Goal: Task Accomplishment & Management: Use online tool/utility

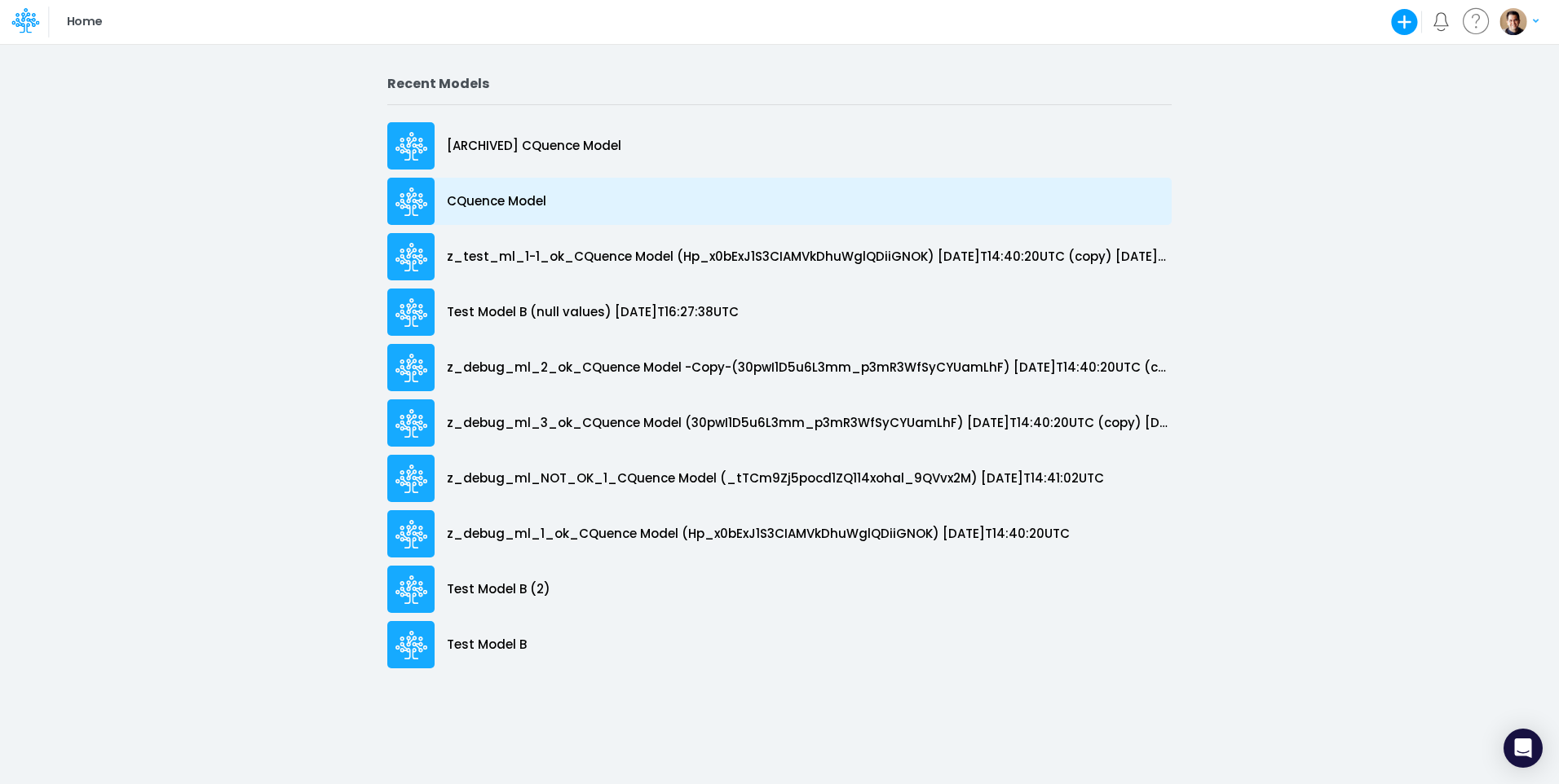
click at [528, 200] on p "CQuence Model" at bounding box center [496, 202] width 99 height 19
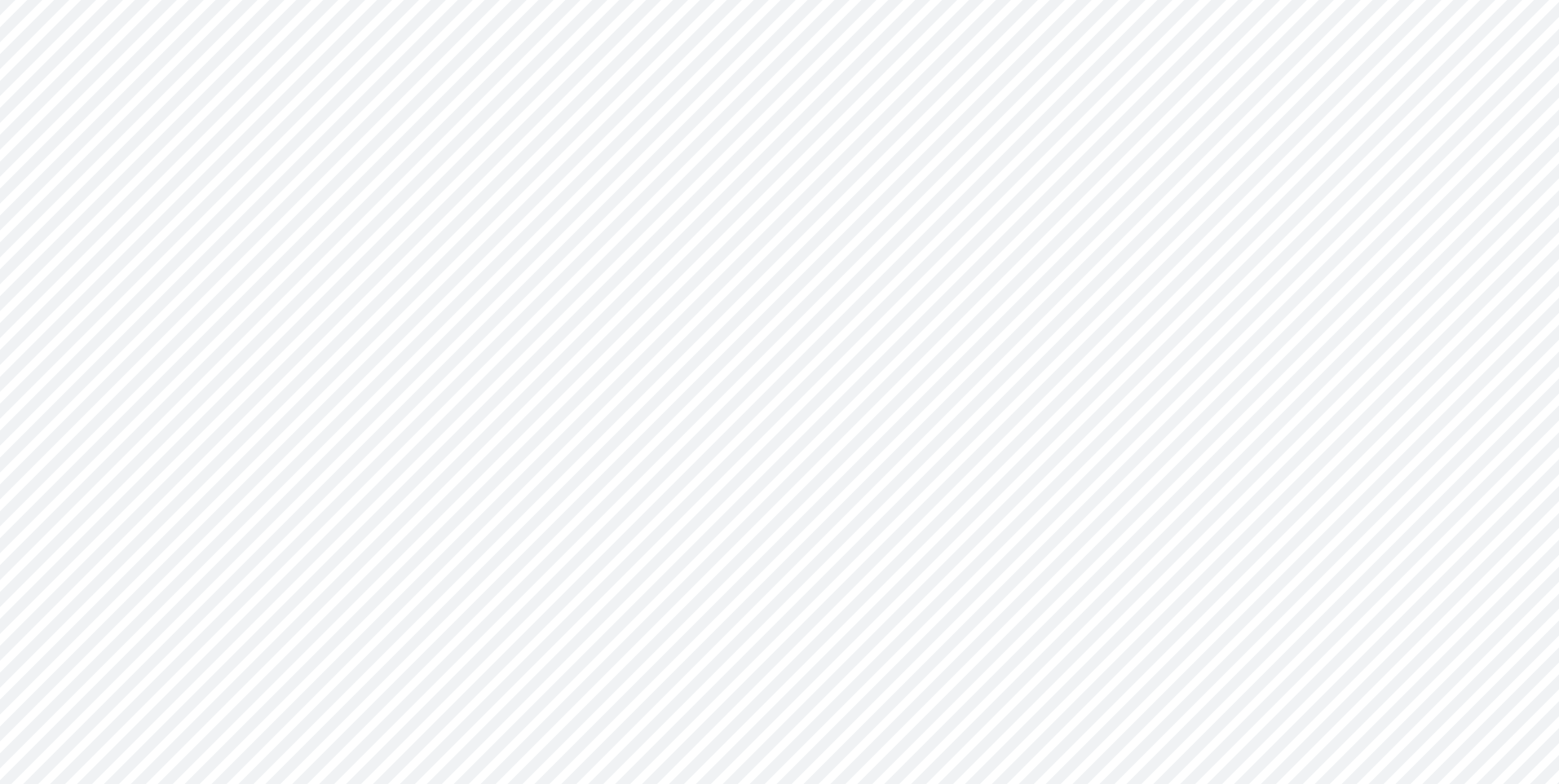
type input "Consolidated All by Month"
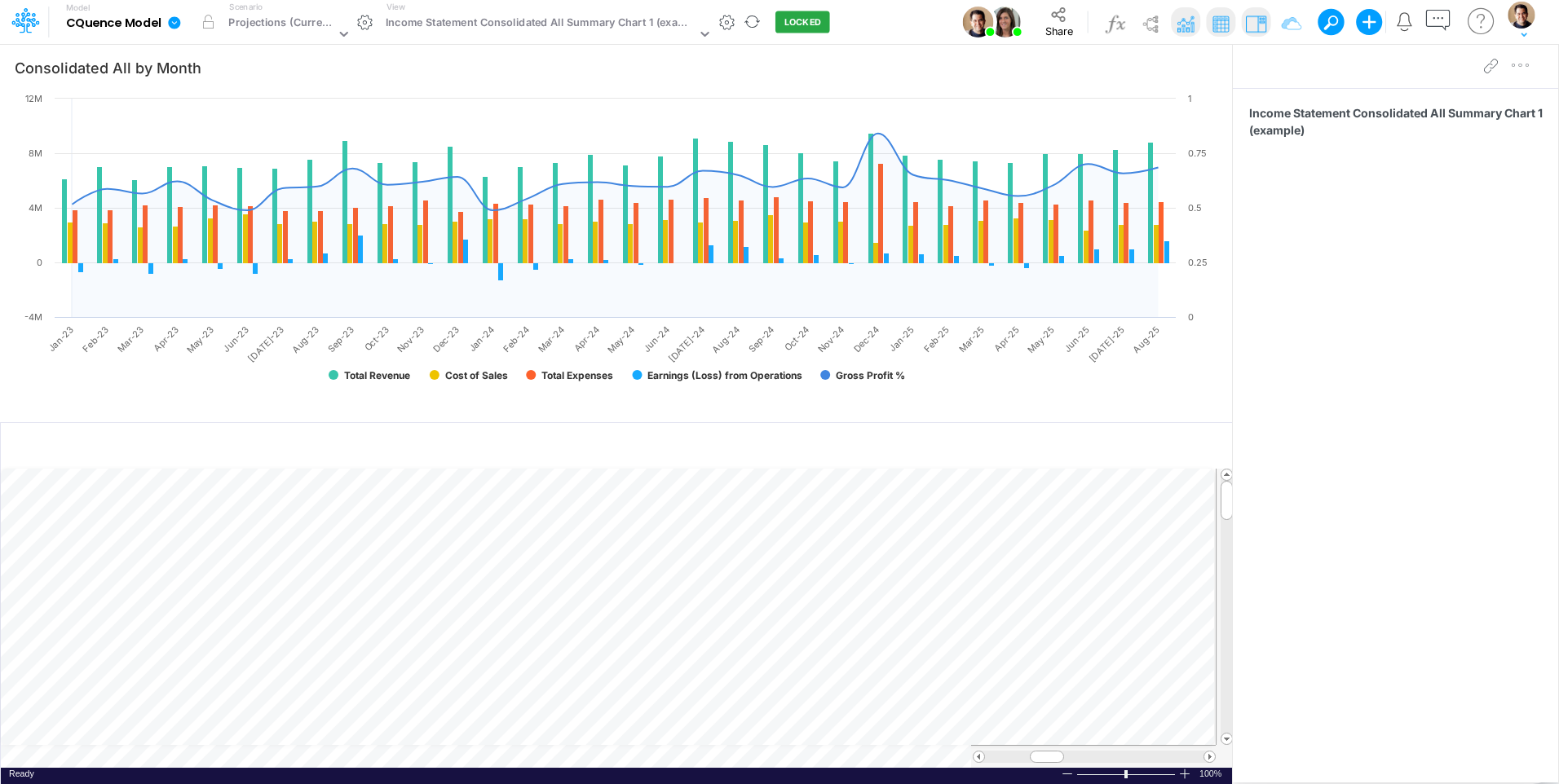
click at [177, 22] on icon at bounding box center [175, 23] width 15 height 15
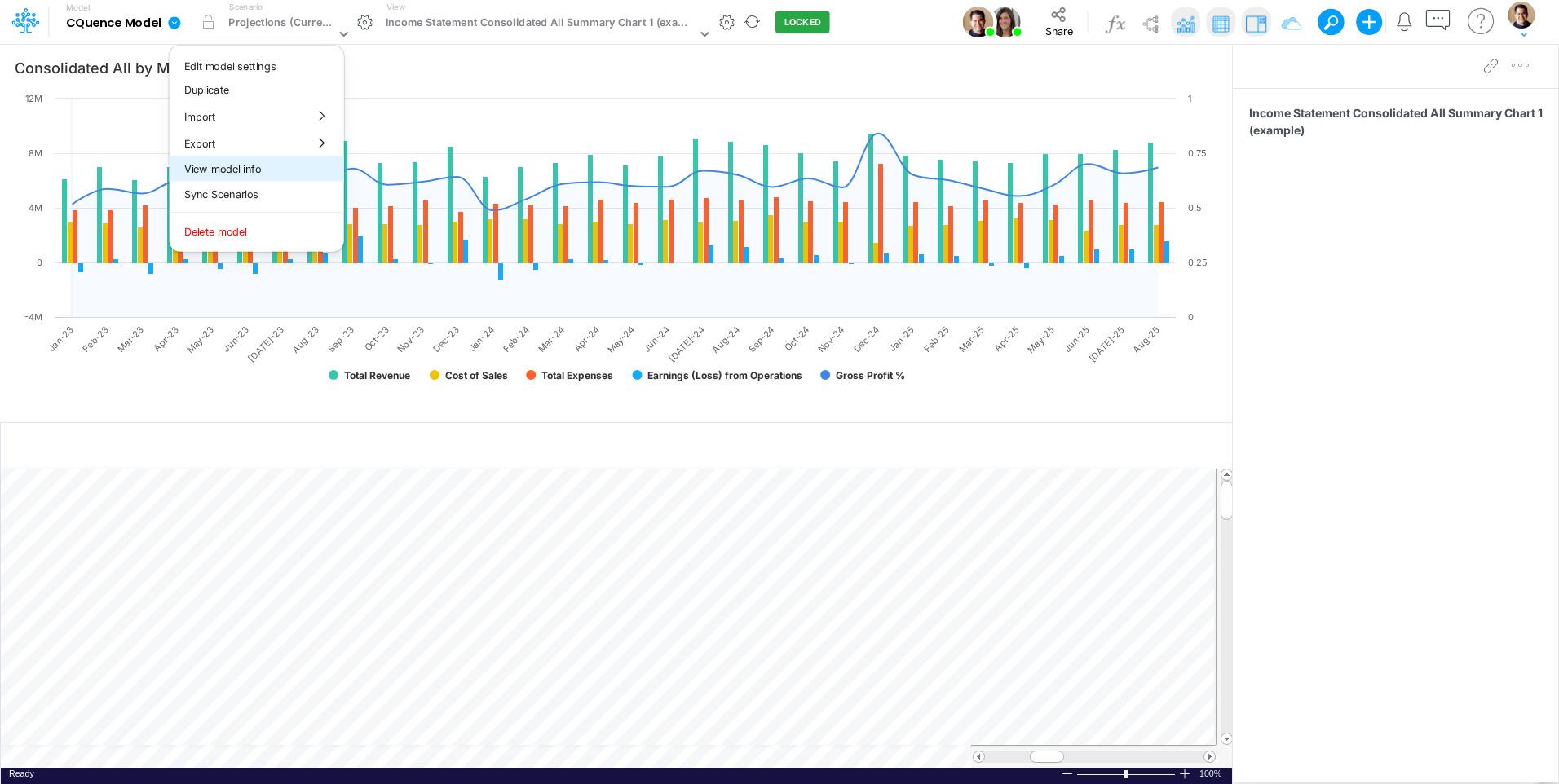
click at [276, 168] on button "View model info" at bounding box center [256, 168] width 174 height 25
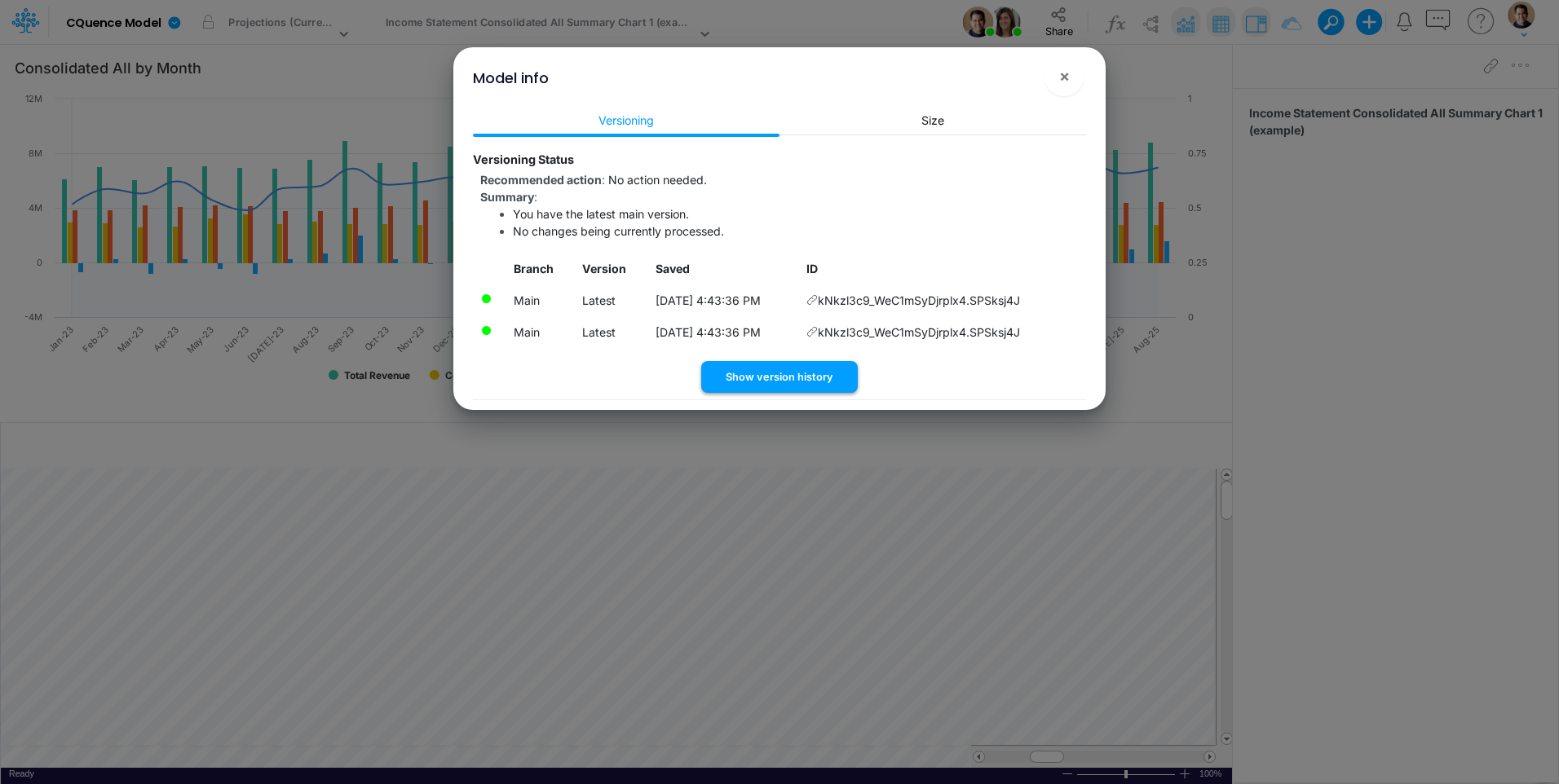
click at [793, 376] on button "Show version history" at bounding box center [779, 377] width 156 height 31
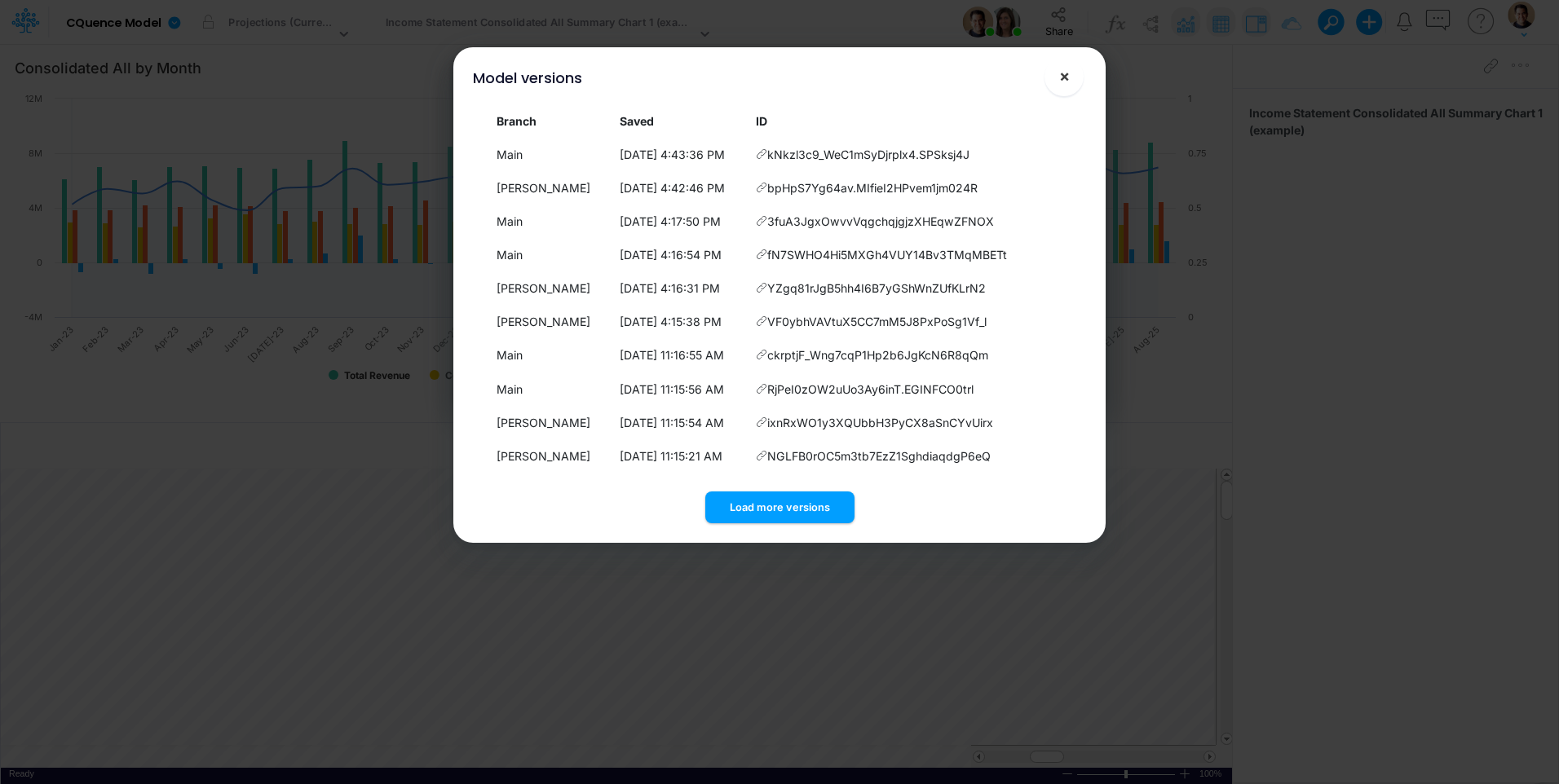
click at [1072, 75] on button "×" at bounding box center [1064, 77] width 39 height 39
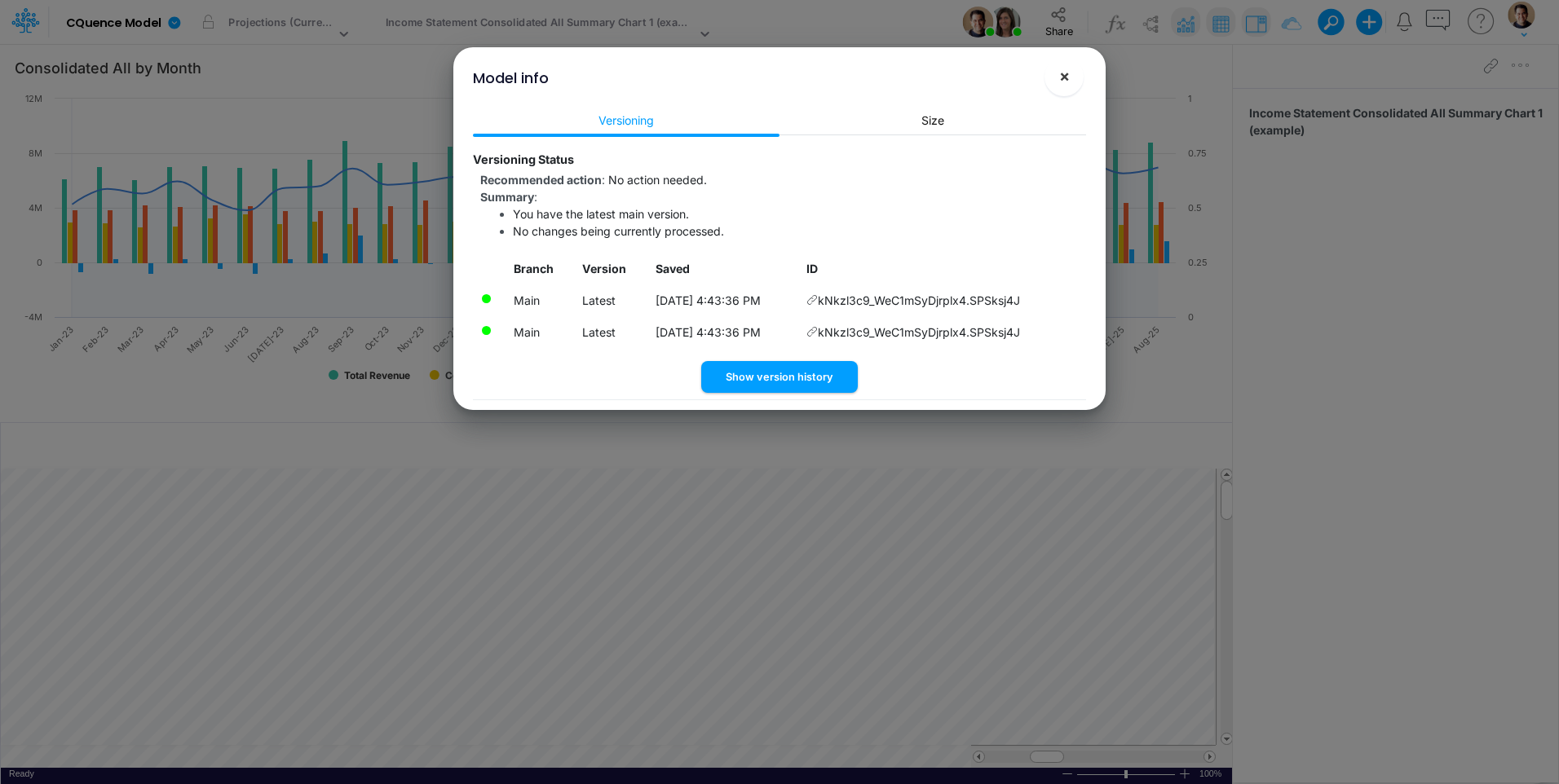
click at [1060, 79] on span "×" at bounding box center [1064, 75] width 10 height 19
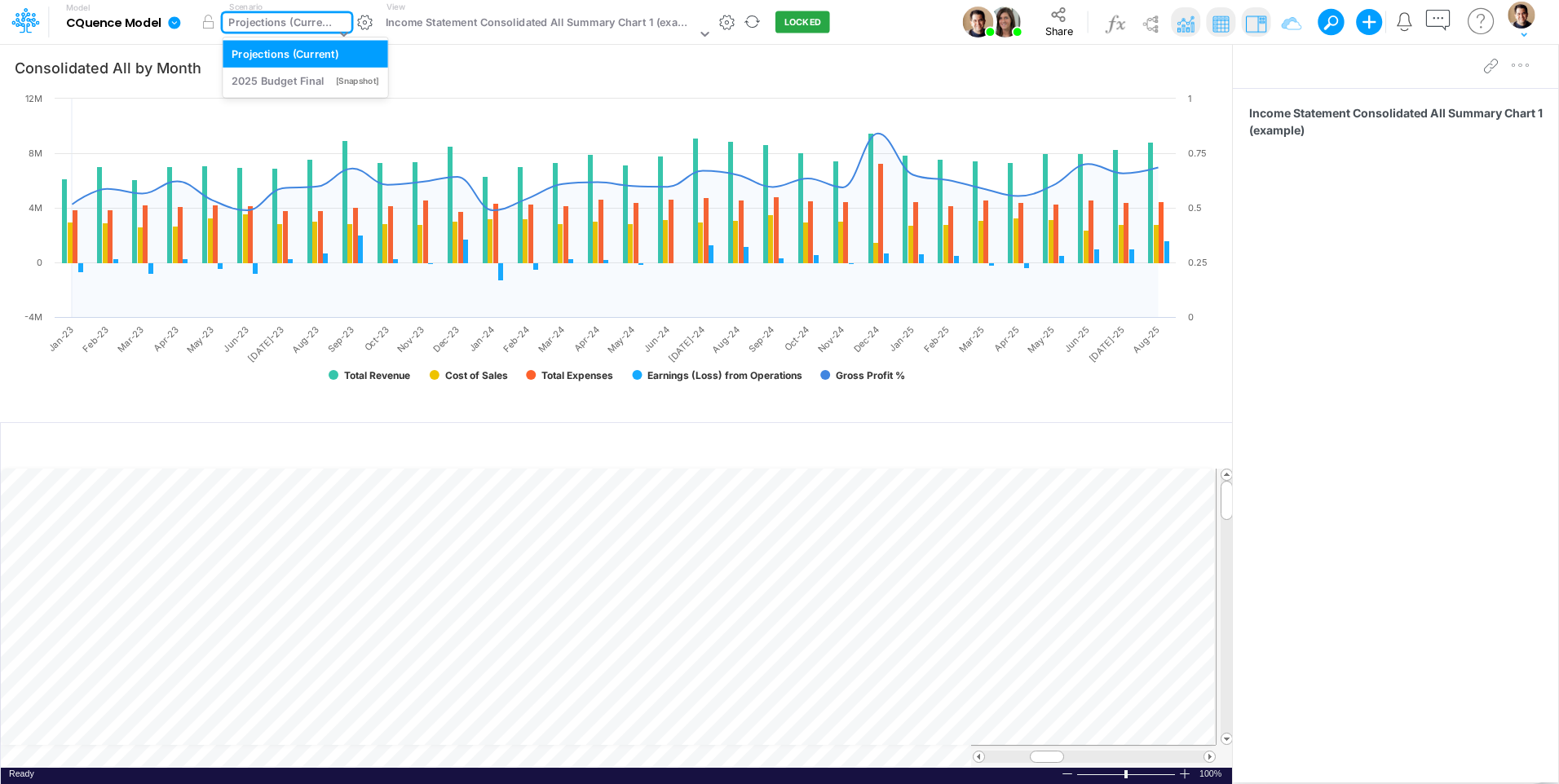
click at [304, 19] on div "Projections (Current)" at bounding box center [281, 24] width 106 height 19
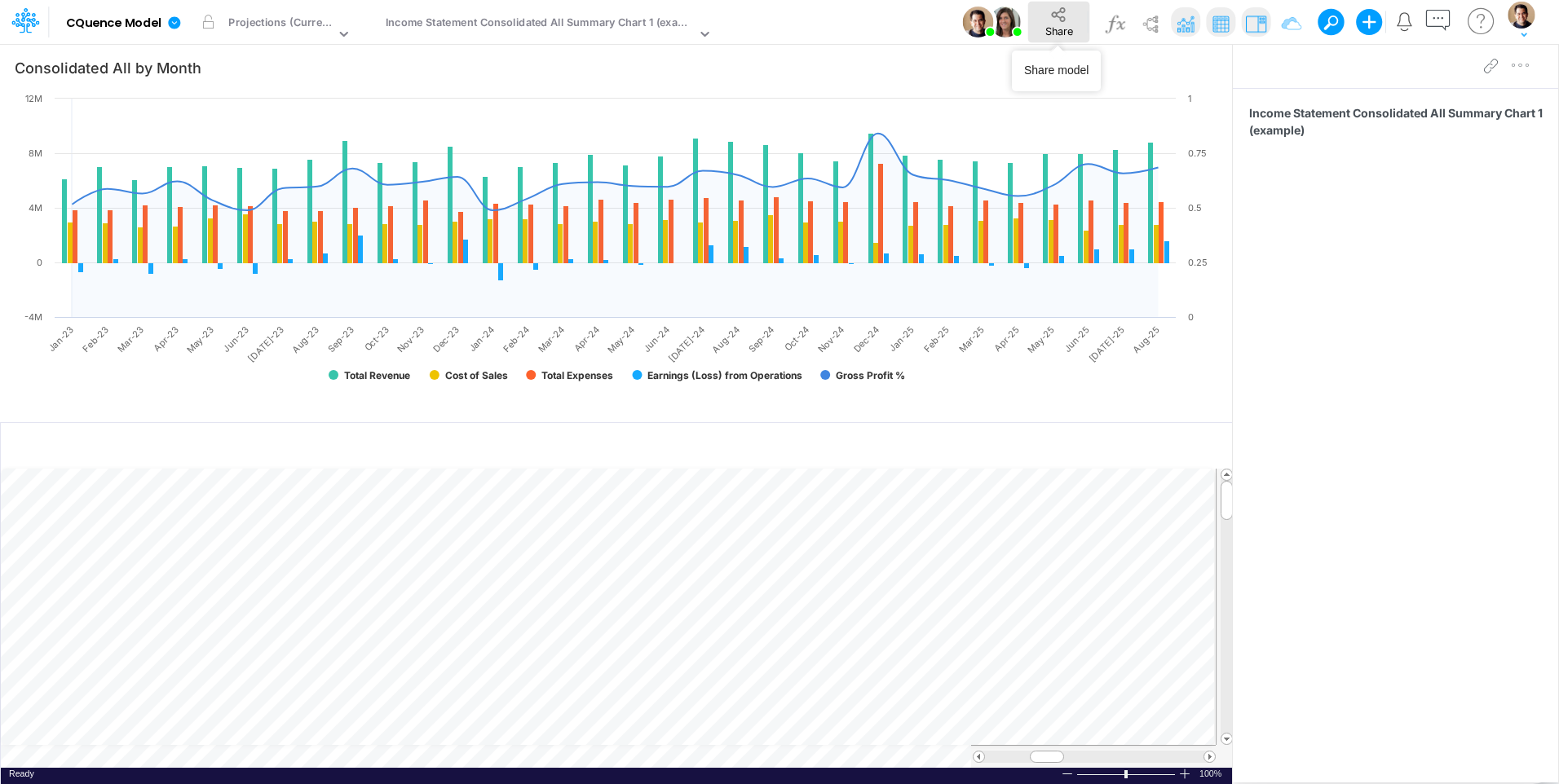
click at [1061, 16] on icon at bounding box center [1058, 14] width 18 height 18
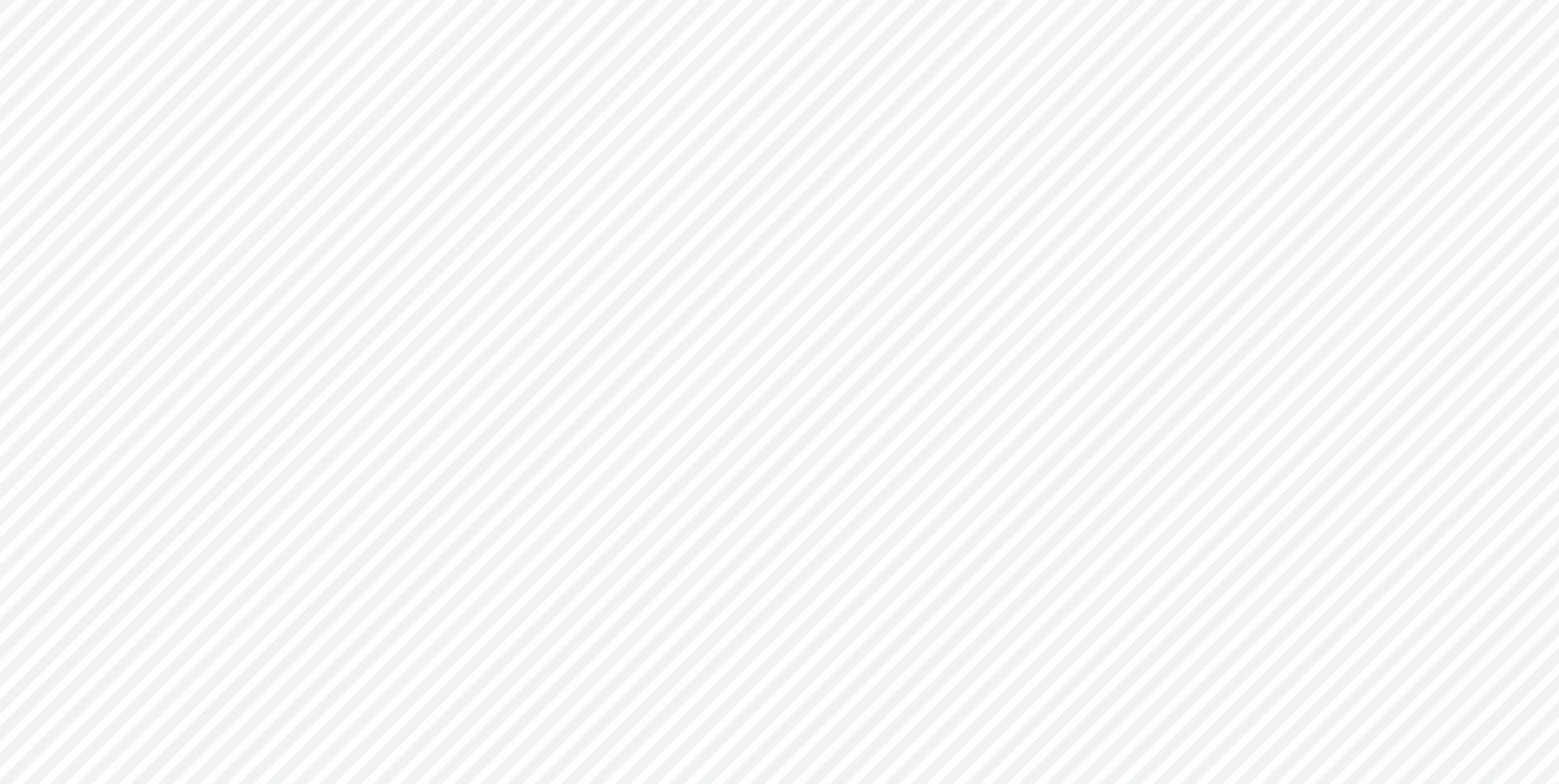
type input "Consolidated All by Month"
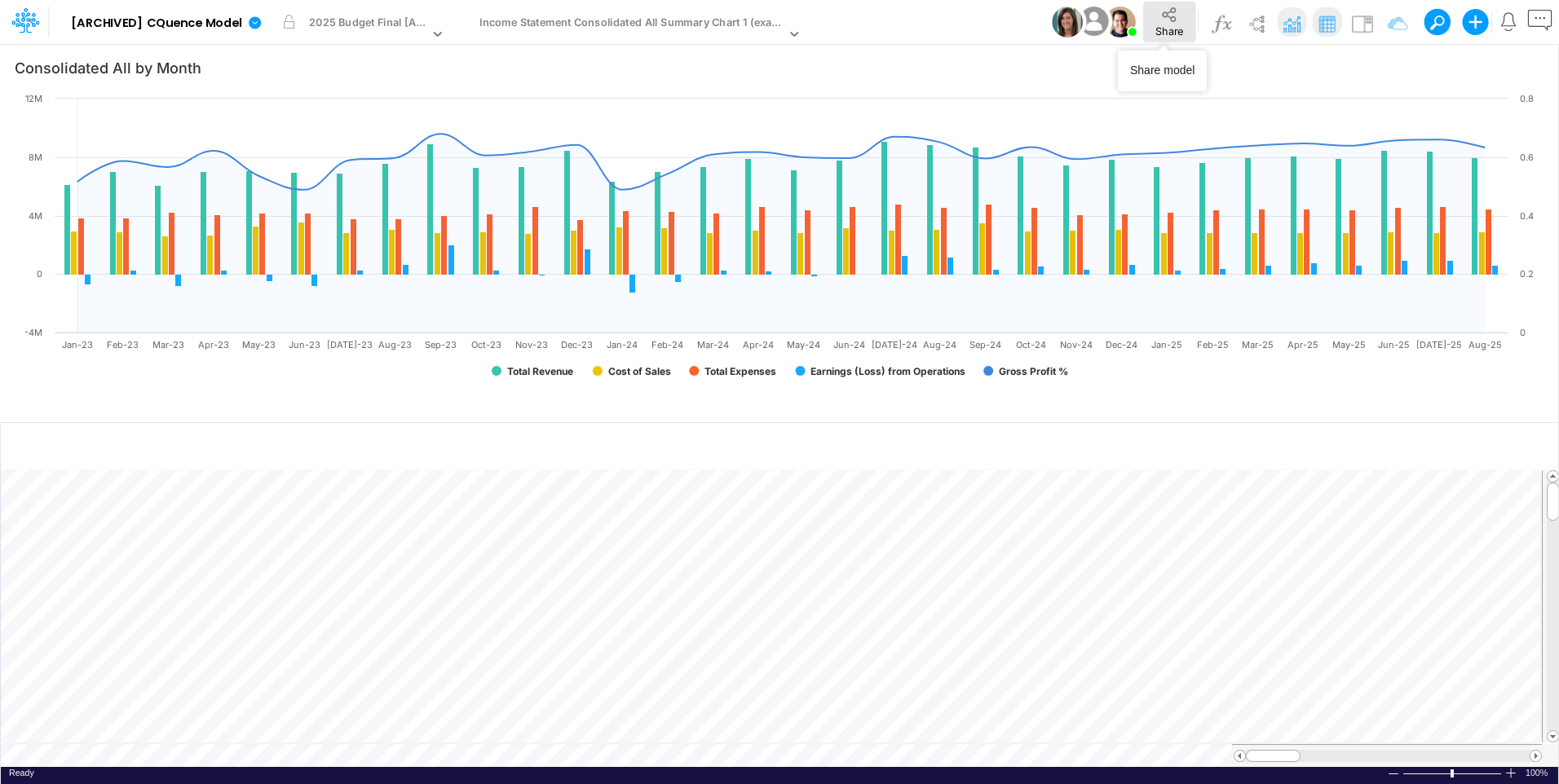
click at [1162, 15] on icon at bounding box center [1168, 15] width 14 height 15
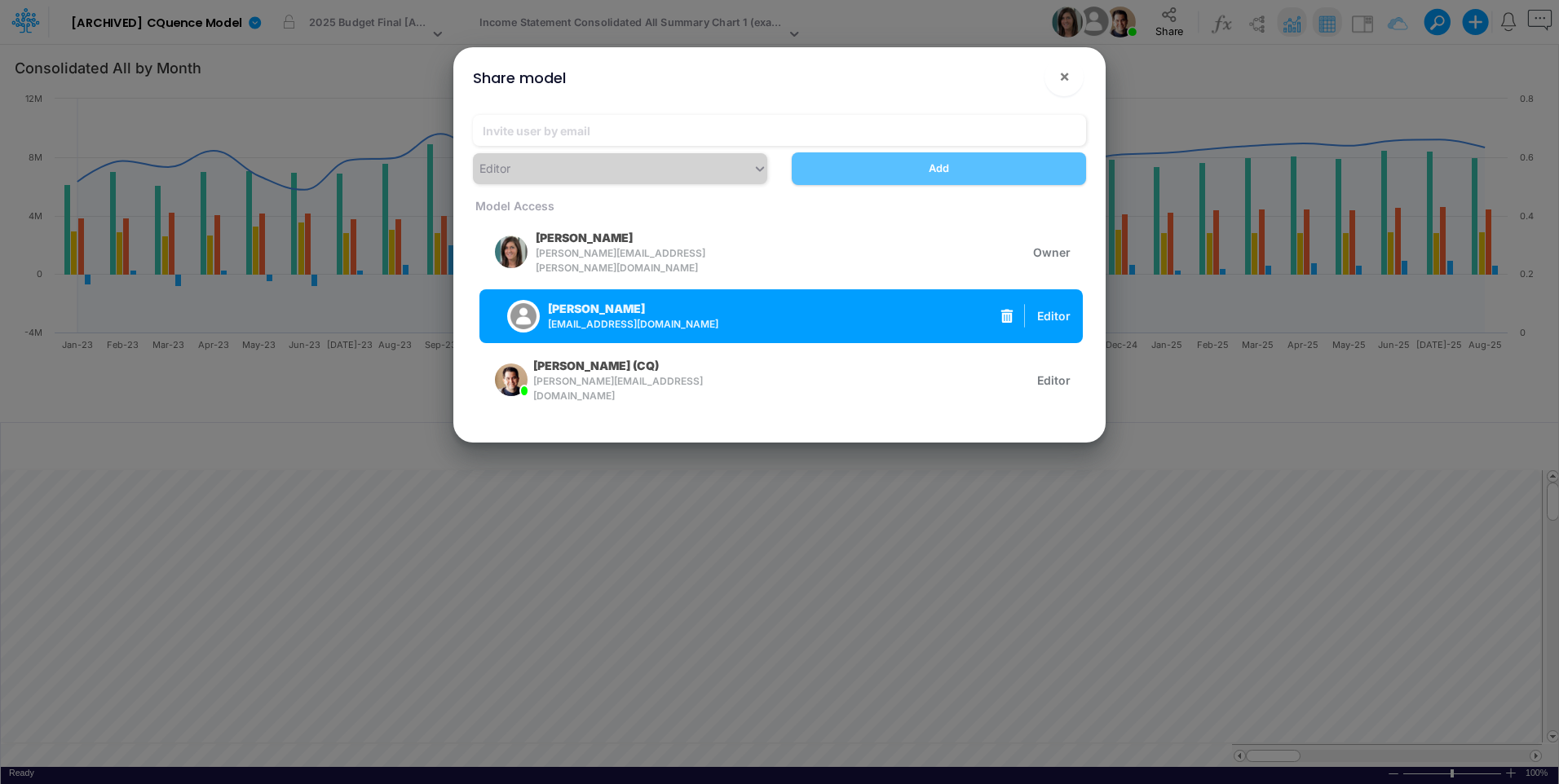
click at [1006, 311] on icon "button" at bounding box center [1006, 316] width 12 height 14
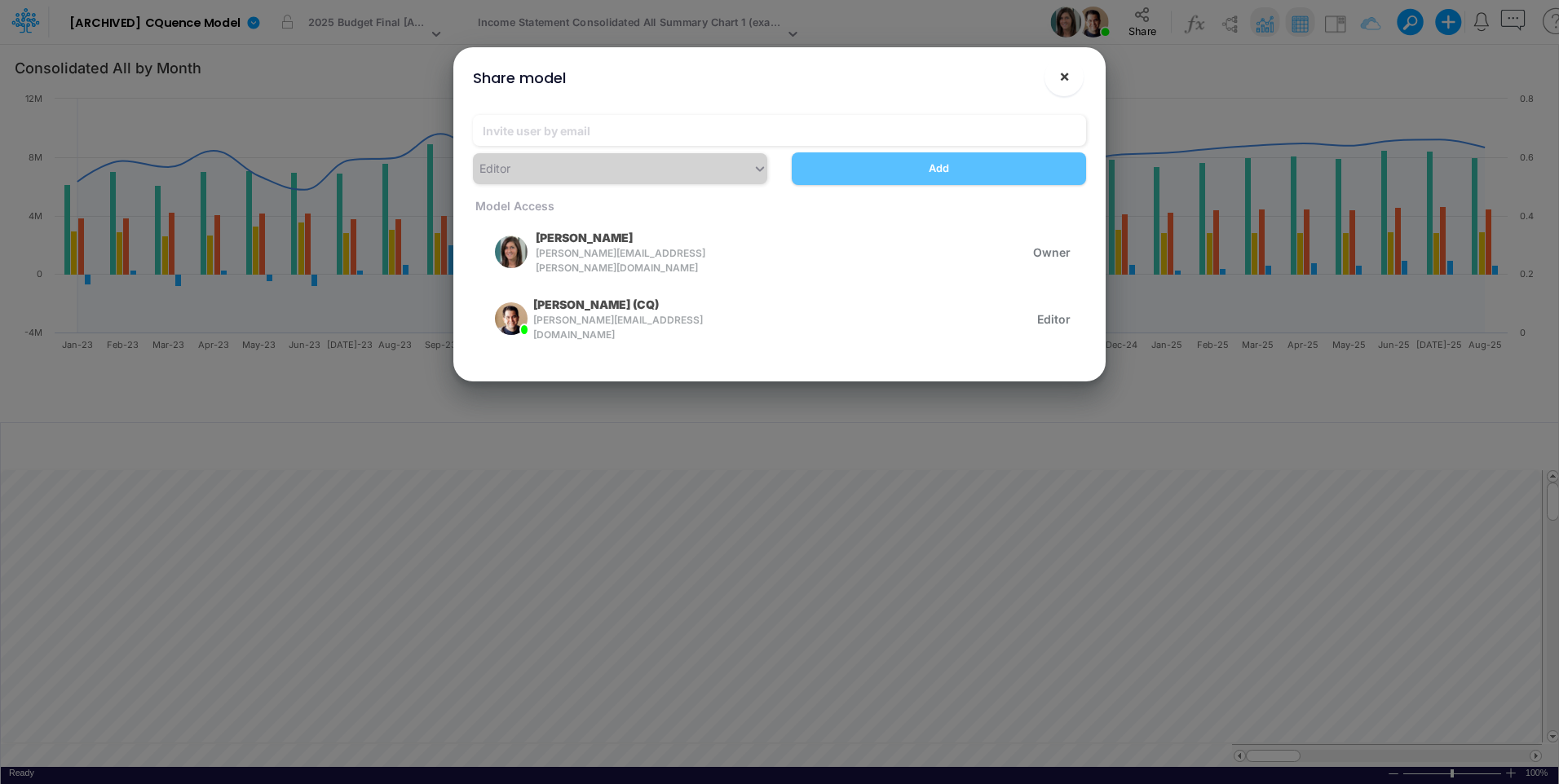
click at [1061, 71] on span "×" at bounding box center [1064, 75] width 10 height 19
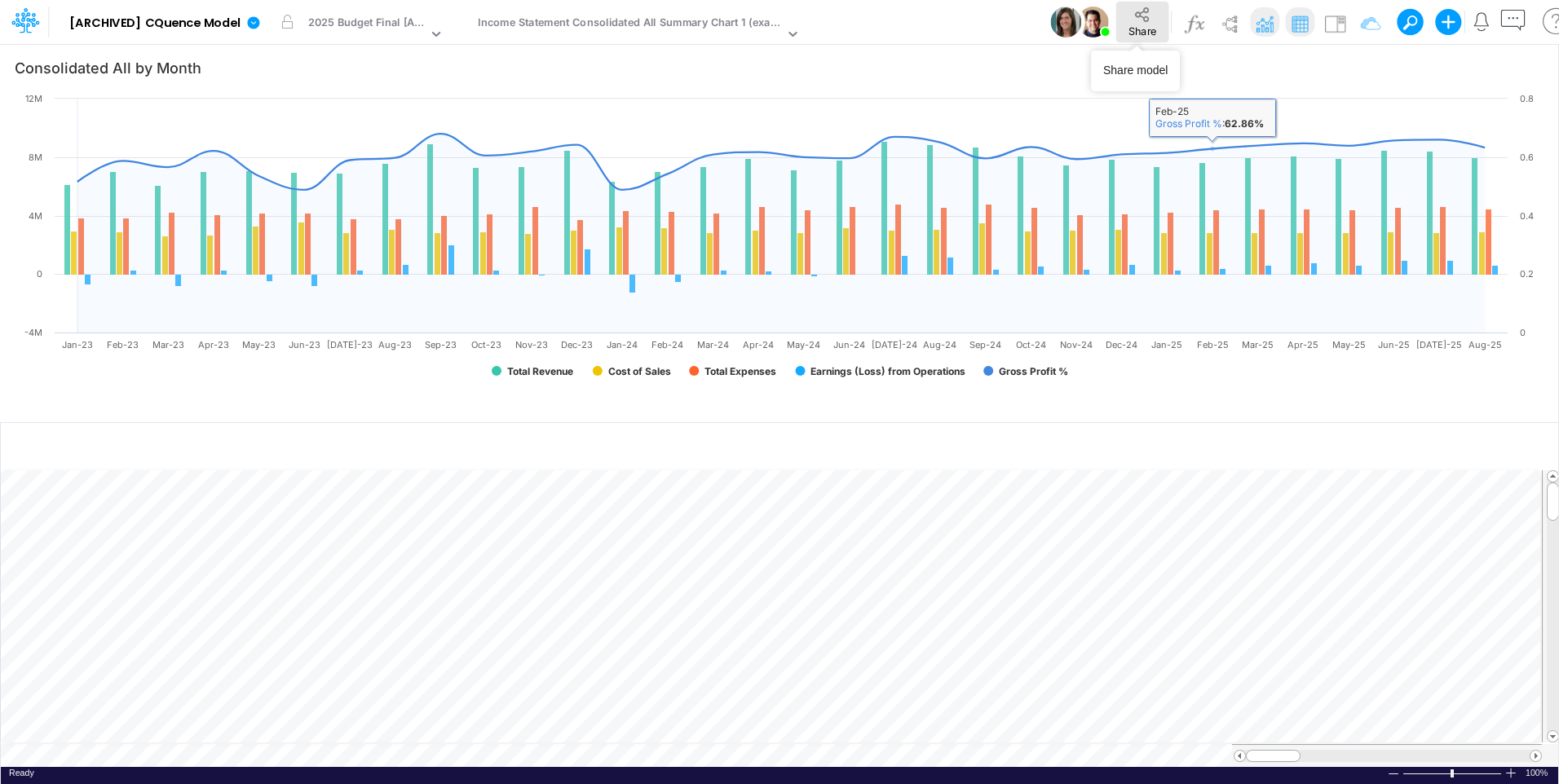
click at [1141, 18] on icon at bounding box center [1141, 15] width 14 height 15
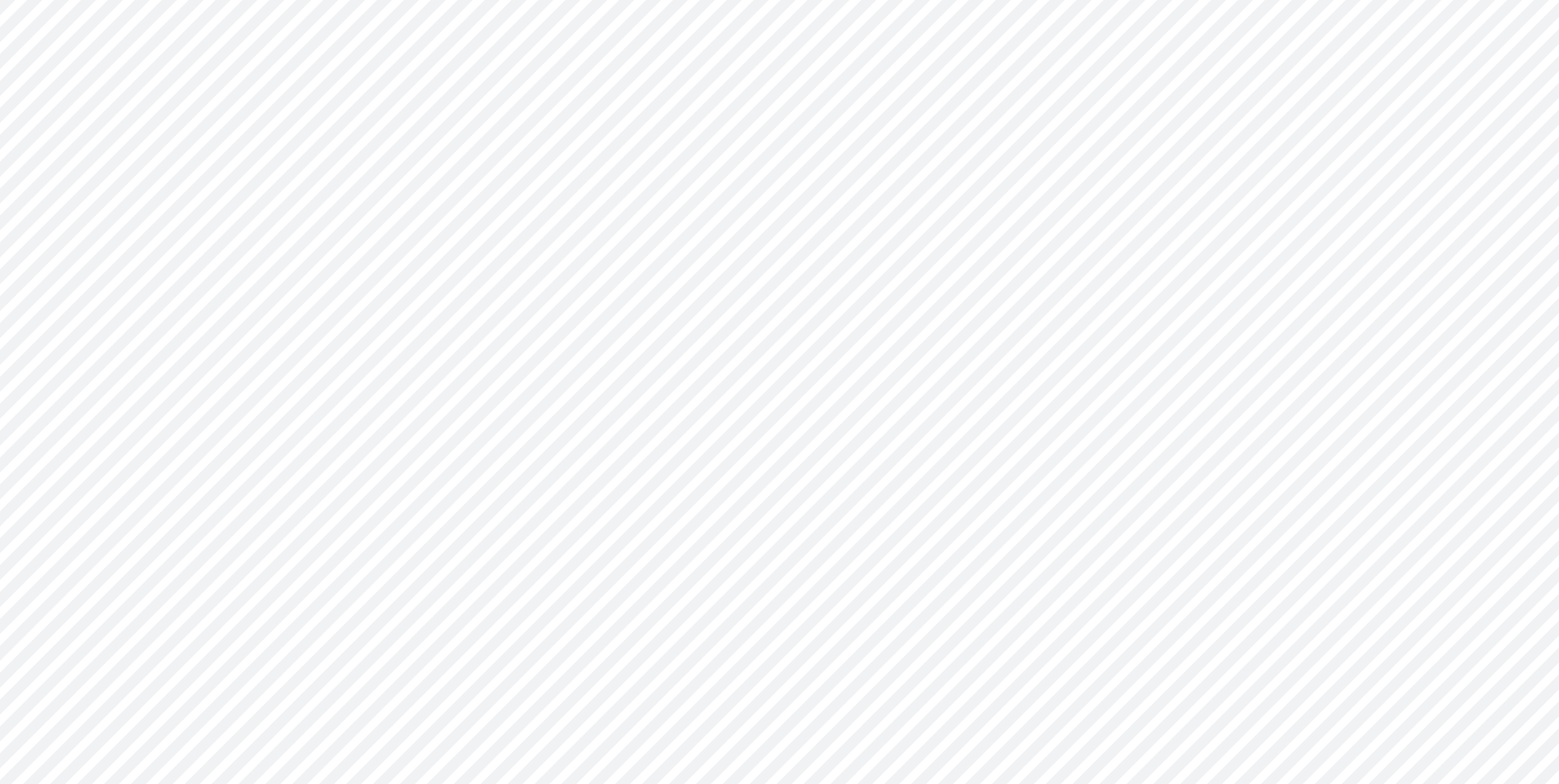
type input "Consolidated All by Month"
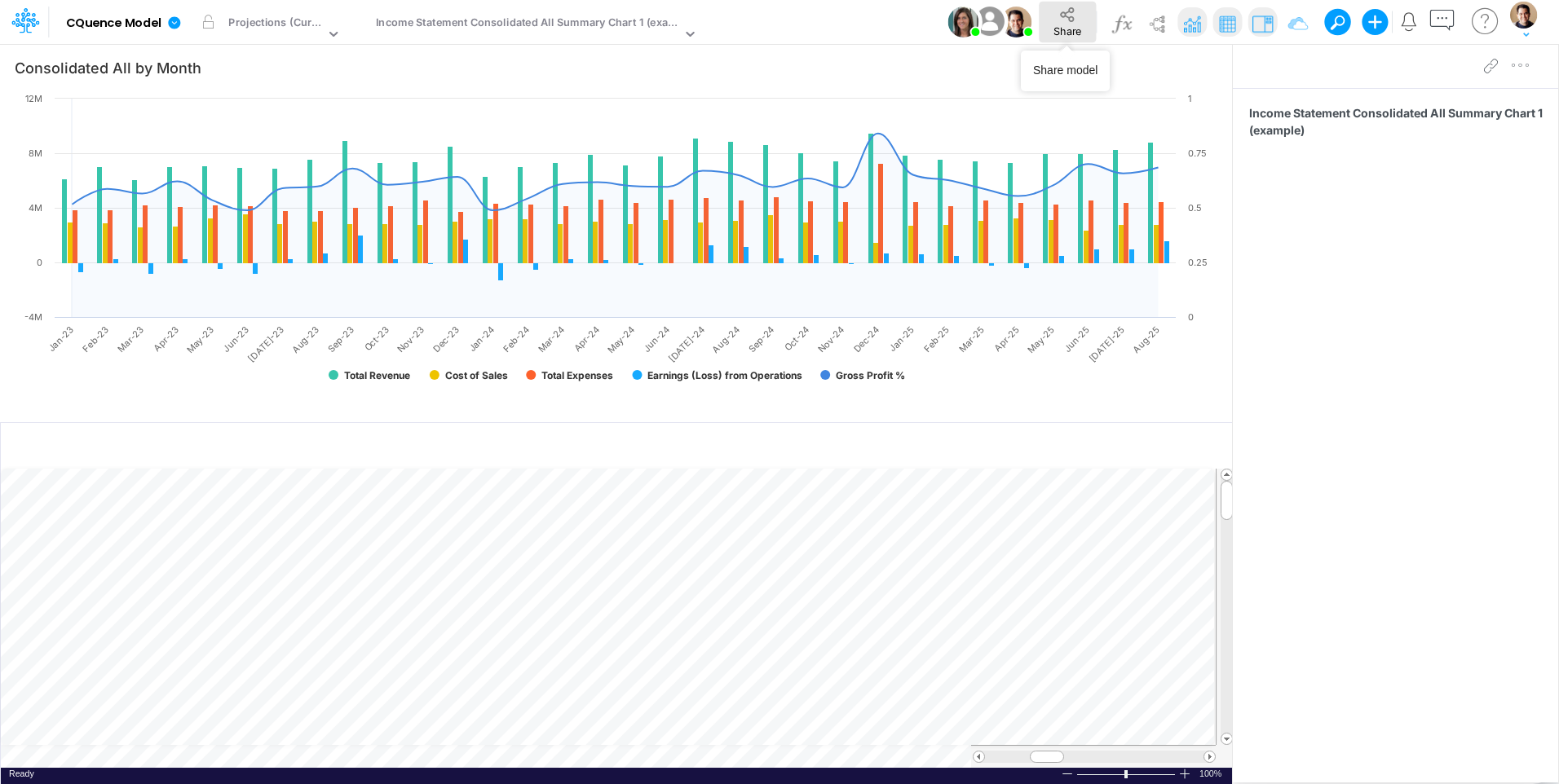
click at [1071, 23] on button "Share" at bounding box center [1067, 22] width 56 height 41
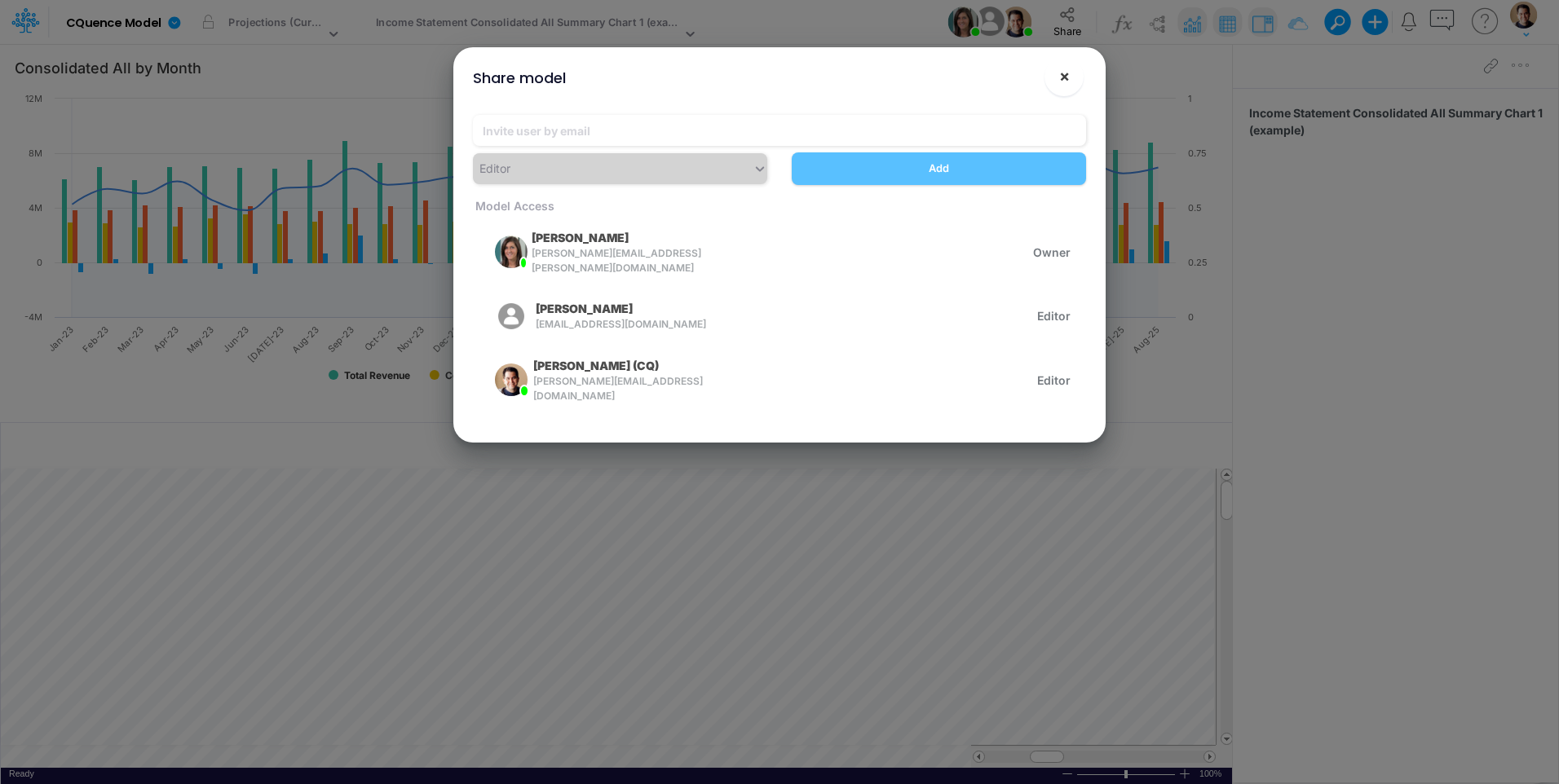
click at [1062, 70] on span "×" at bounding box center [1064, 75] width 10 height 19
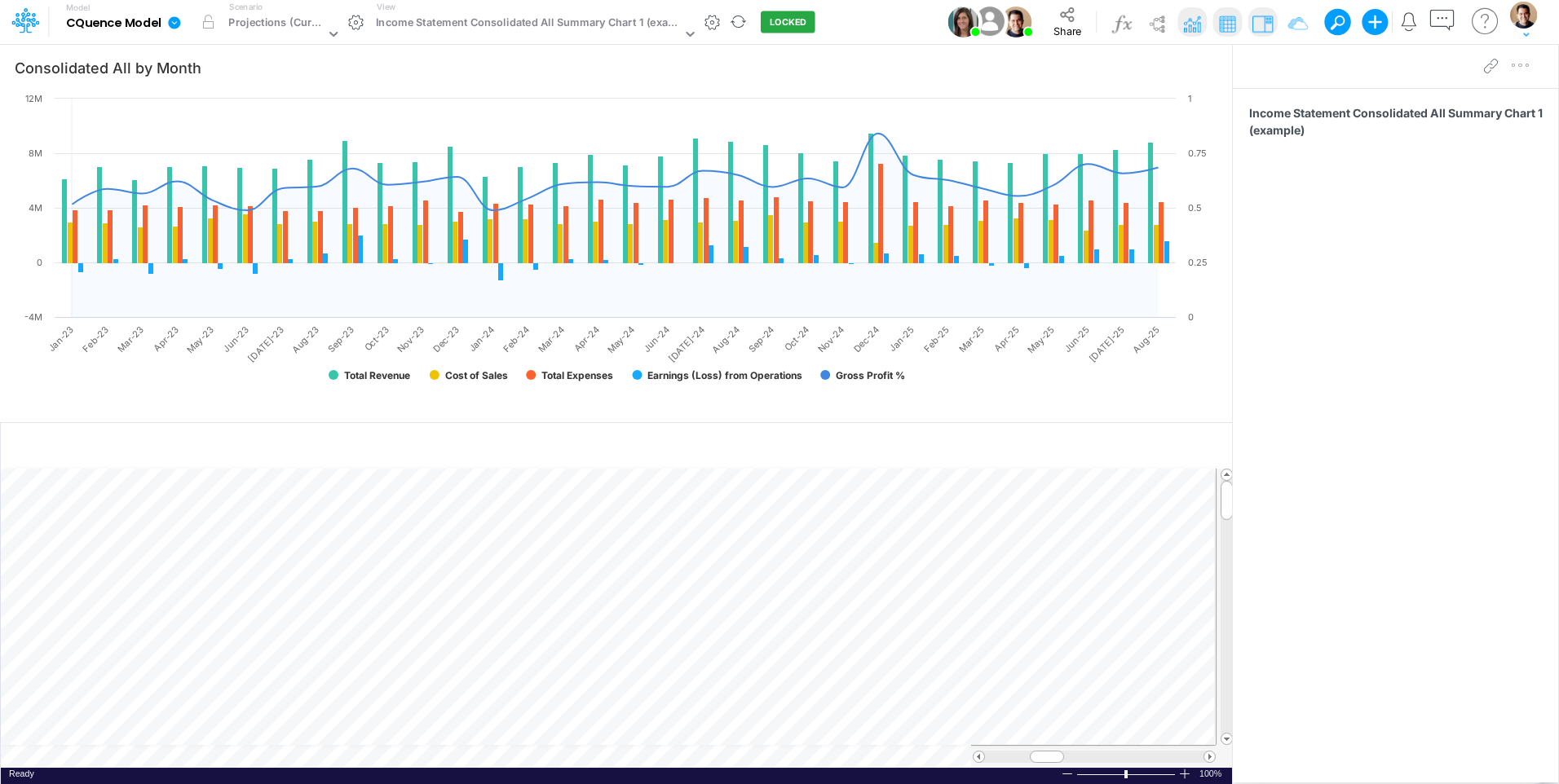
click at [181, 20] on icon at bounding box center [175, 23] width 15 height 15
click at [251, 169] on button "View model info" at bounding box center [256, 168] width 174 height 25
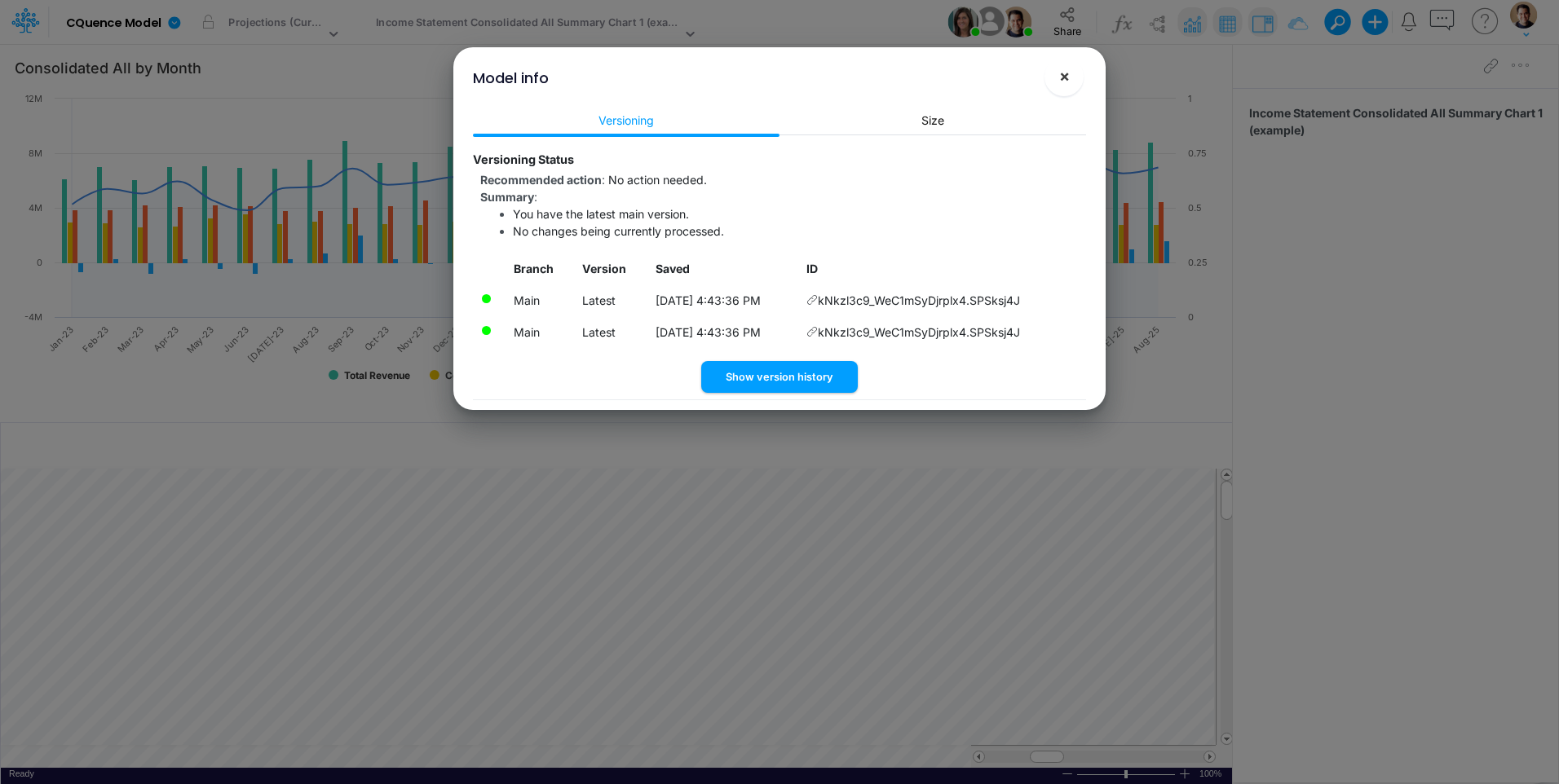
click at [1063, 81] on span "×" at bounding box center [1064, 75] width 10 height 19
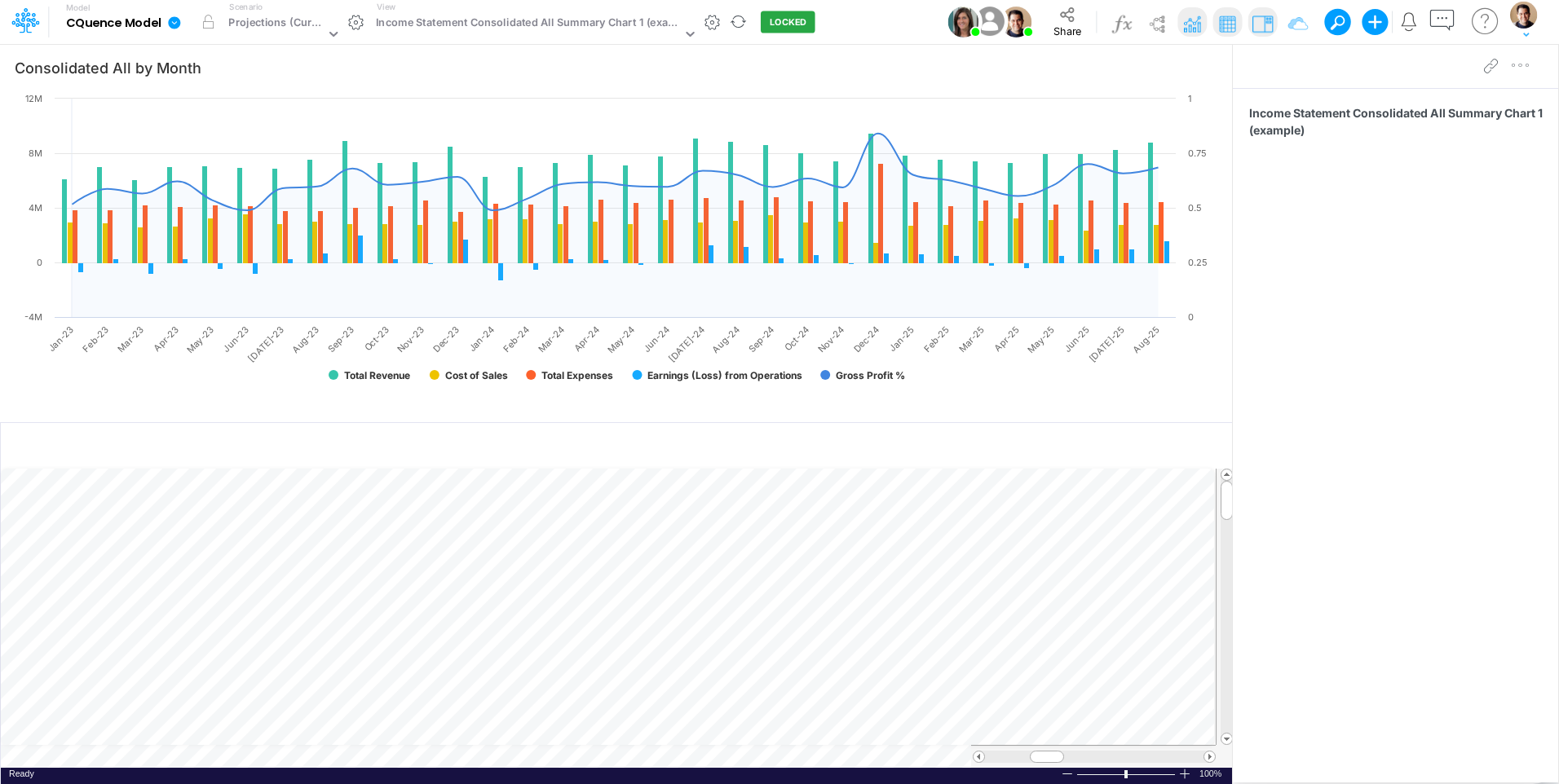
click at [175, 21] on icon at bounding box center [173, 22] width 12 height 12
click at [285, 165] on button "View model info" at bounding box center [256, 168] width 174 height 25
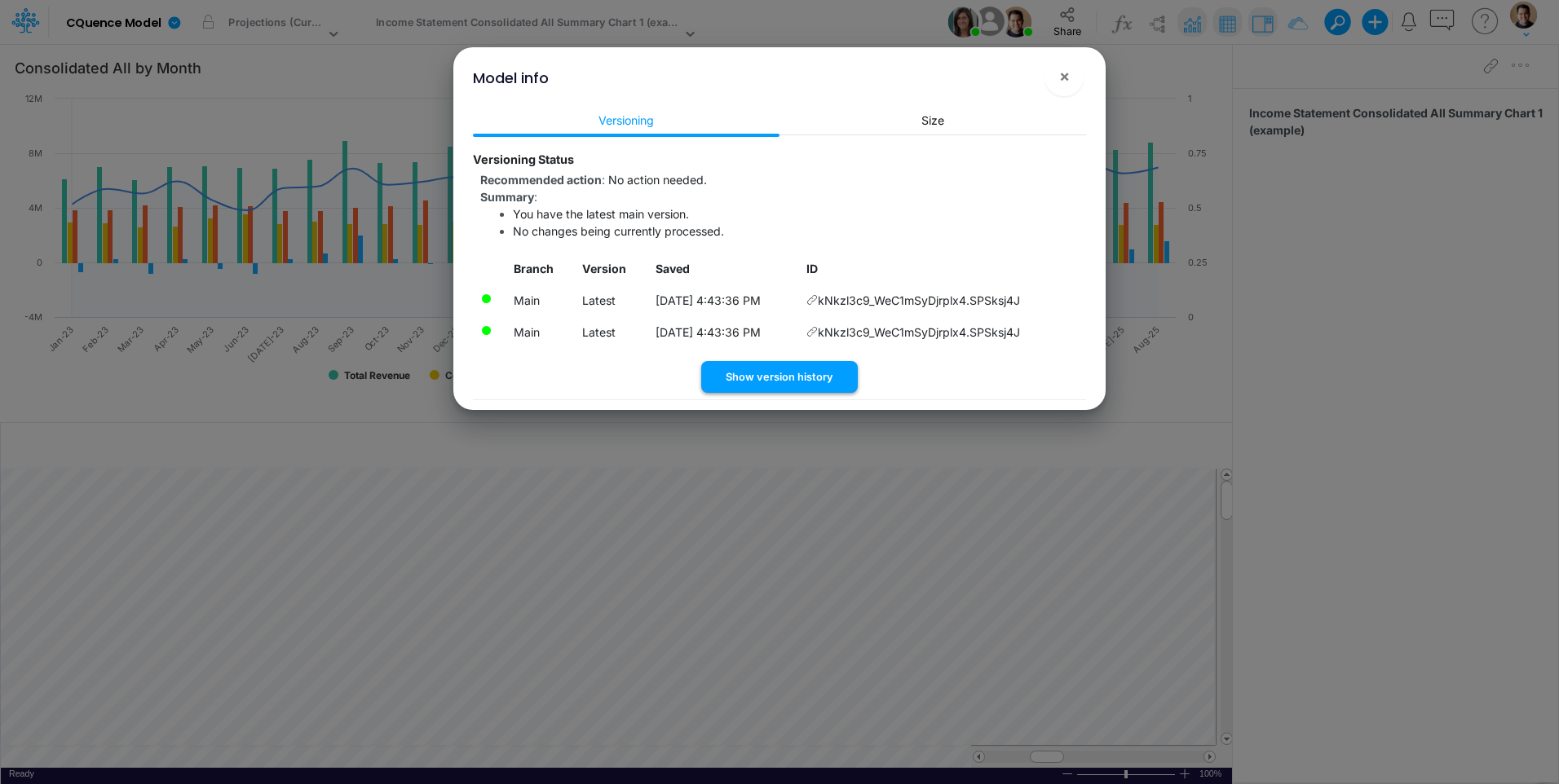
click at [821, 372] on button "Show version history" at bounding box center [779, 377] width 156 height 31
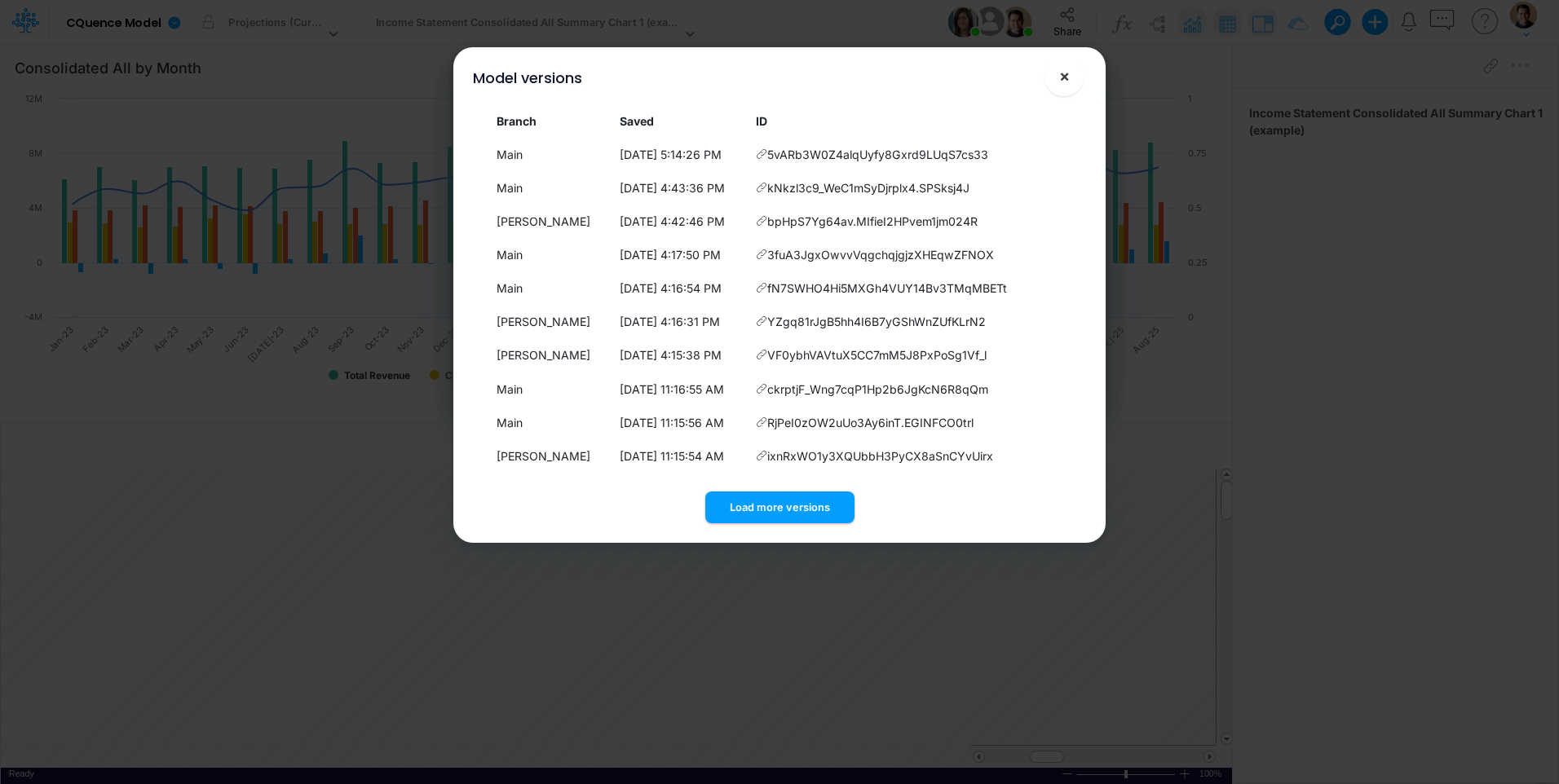
click at [1065, 79] on span "×" at bounding box center [1064, 75] width 10 height 19
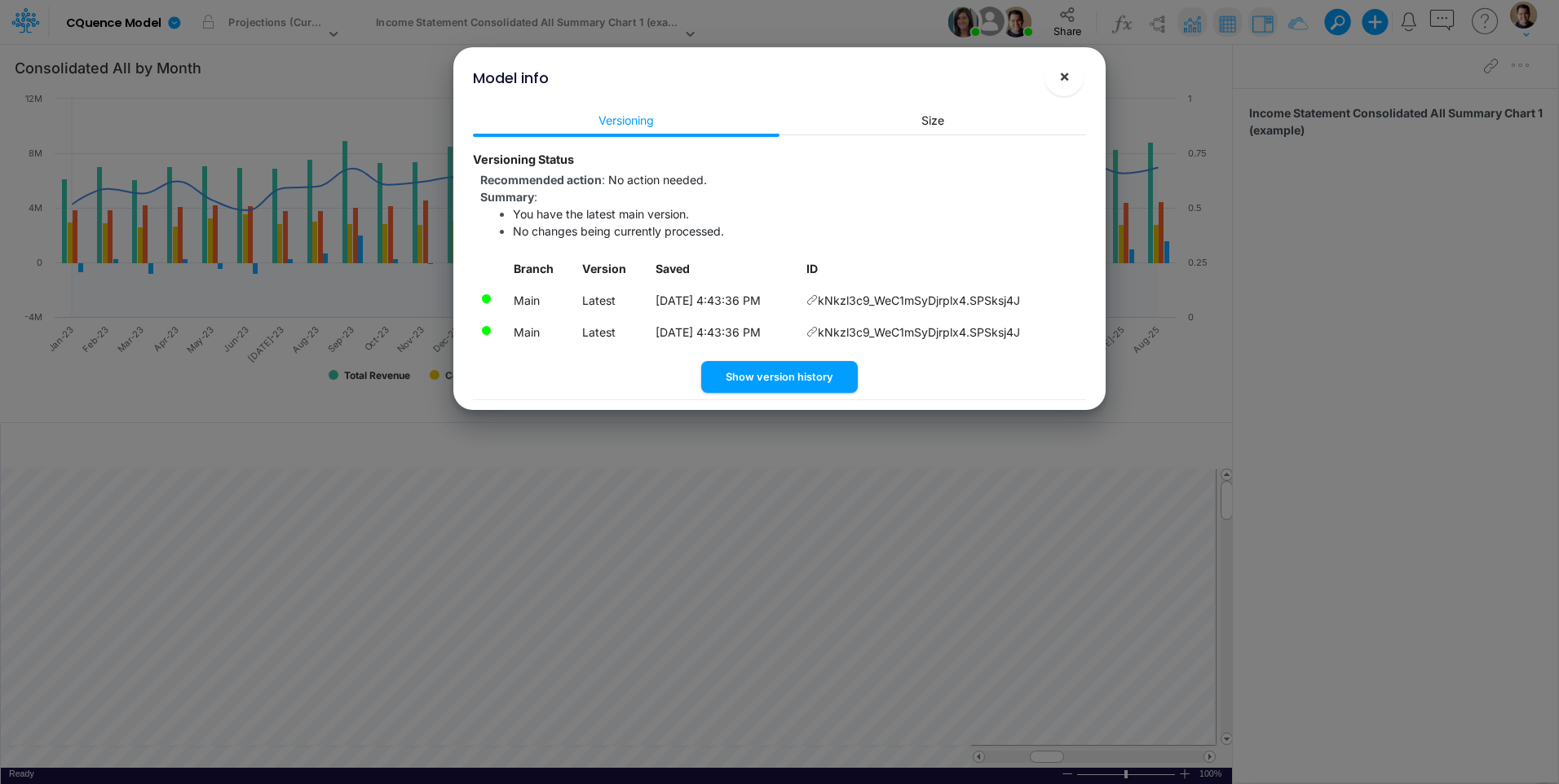
click at [1067, 76] on span "×" at bounding box center [1064, 75] width 10 height 19
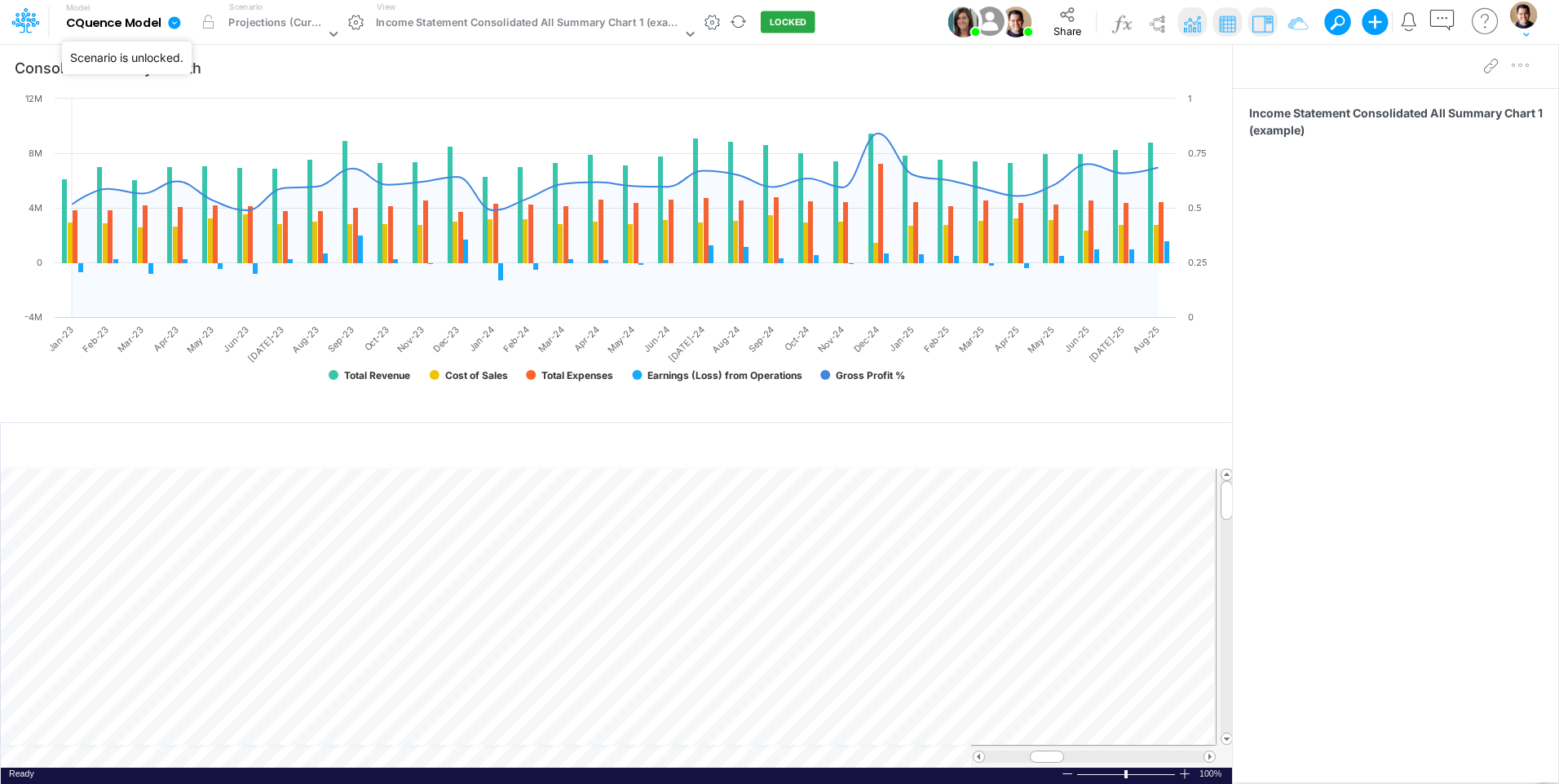
click at [176, 19] on icon at bounding box center [173, 22] width 12 height 12
click at [288, 162] on button "View model info" at bounding box center [256, 168] width 174 height 25
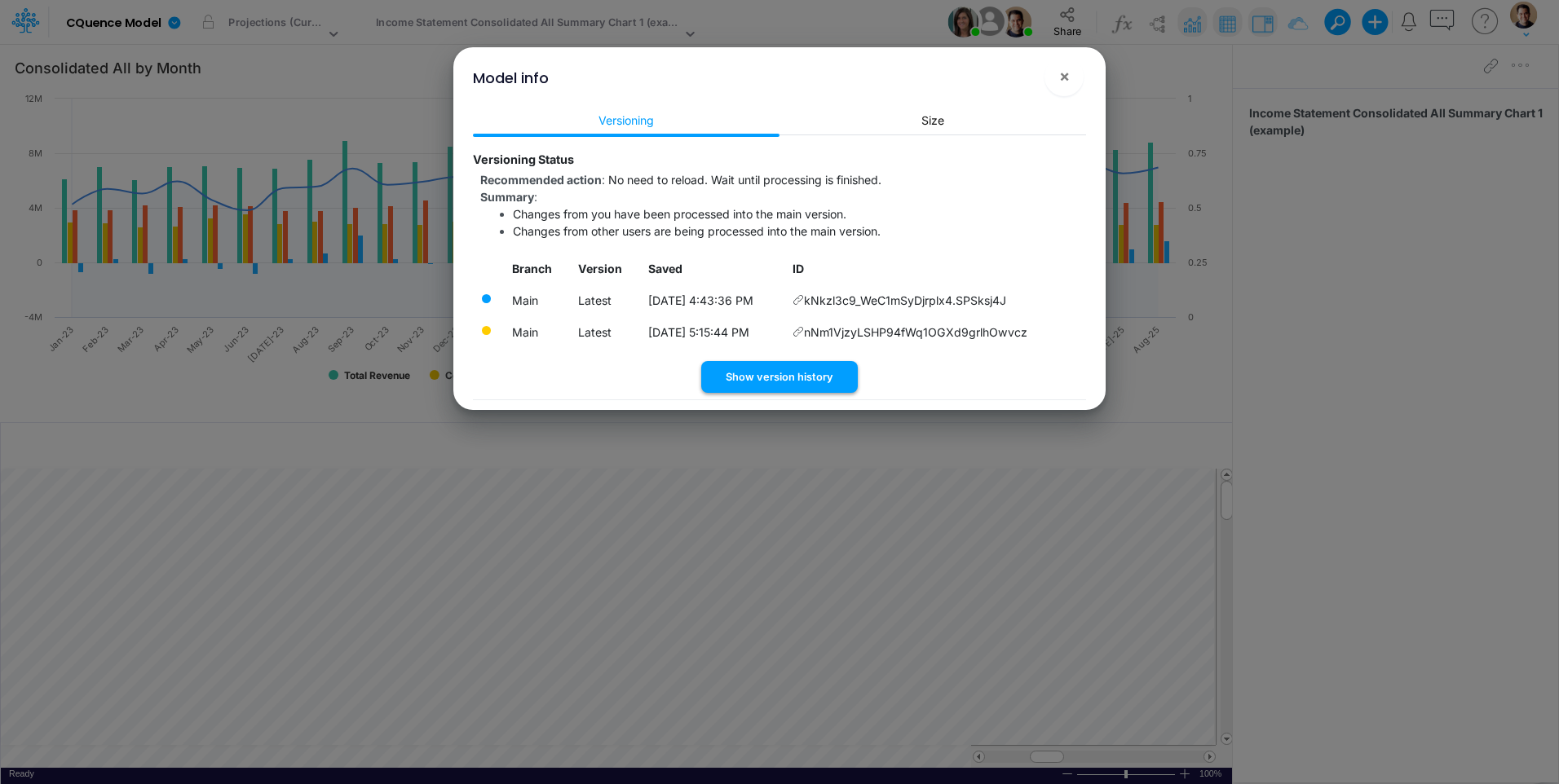
click at [781, 373] on button "Show version history" at bounding box center [779, 377] width 156 height 31
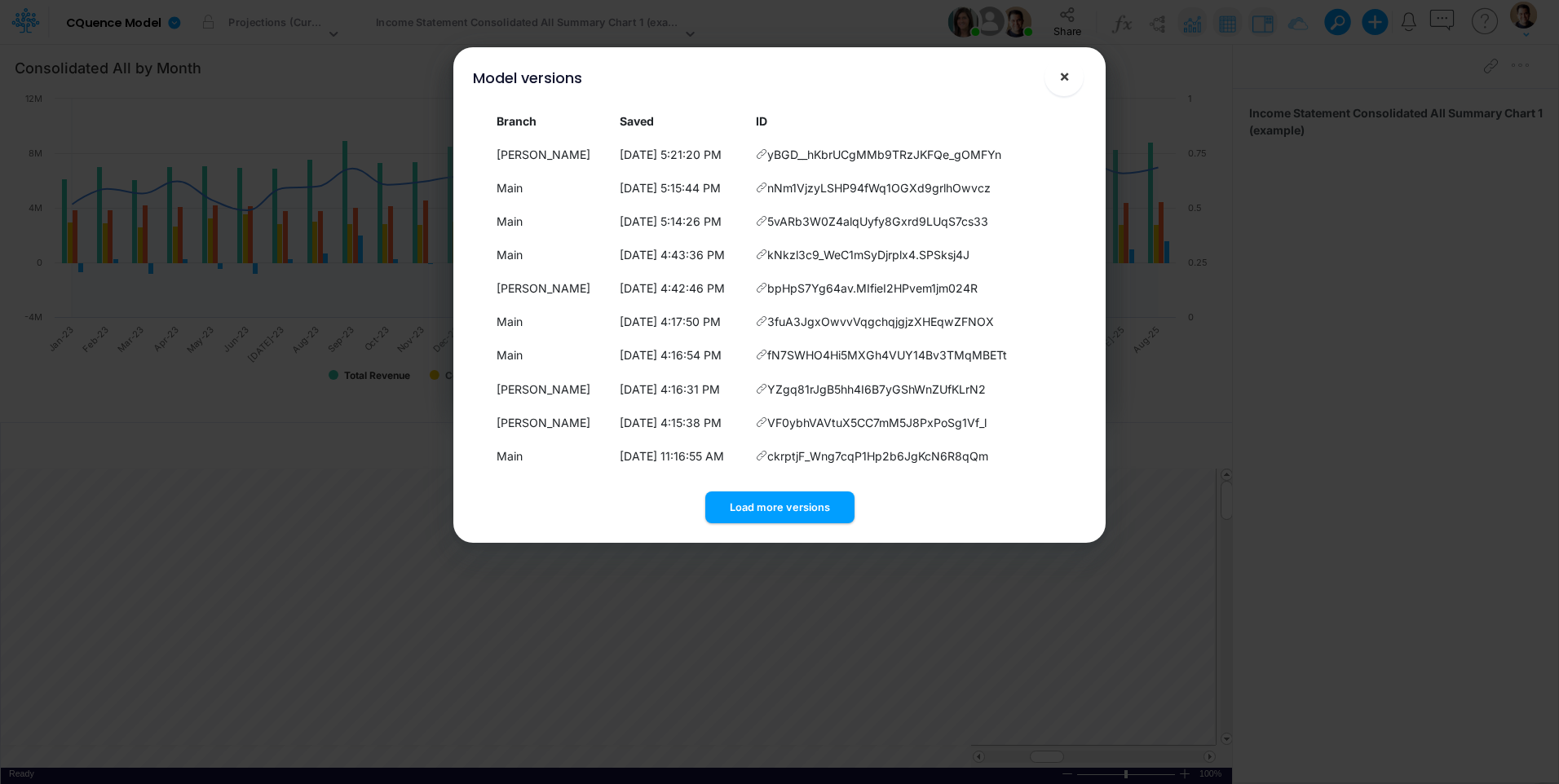
click at [1064, 81] on span "×" at bounding box center [1064, 75] width 10 height 19
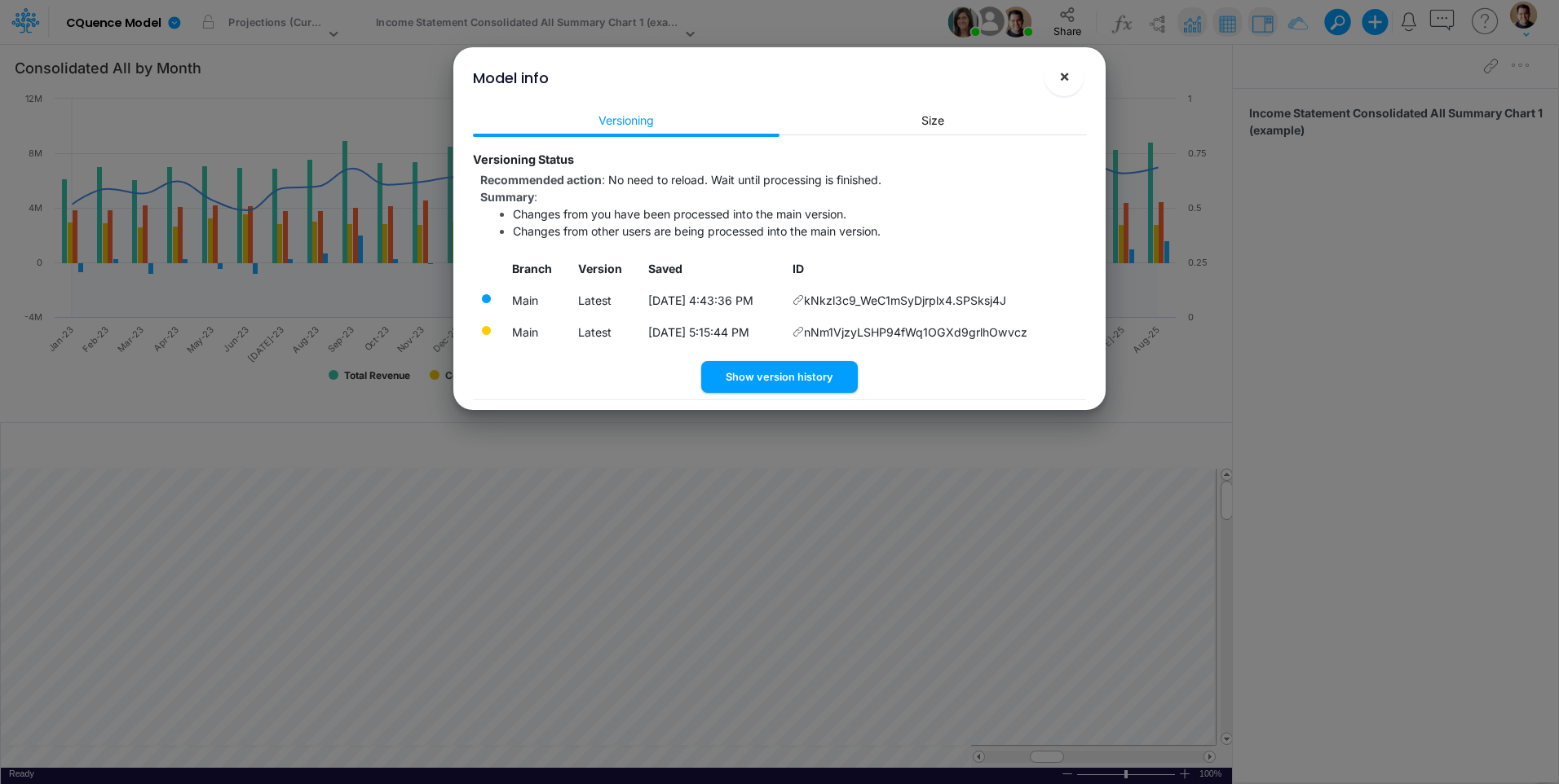
click at [1071, 79] on button "×" at bounding box center [1064, 77] width 39 height 39
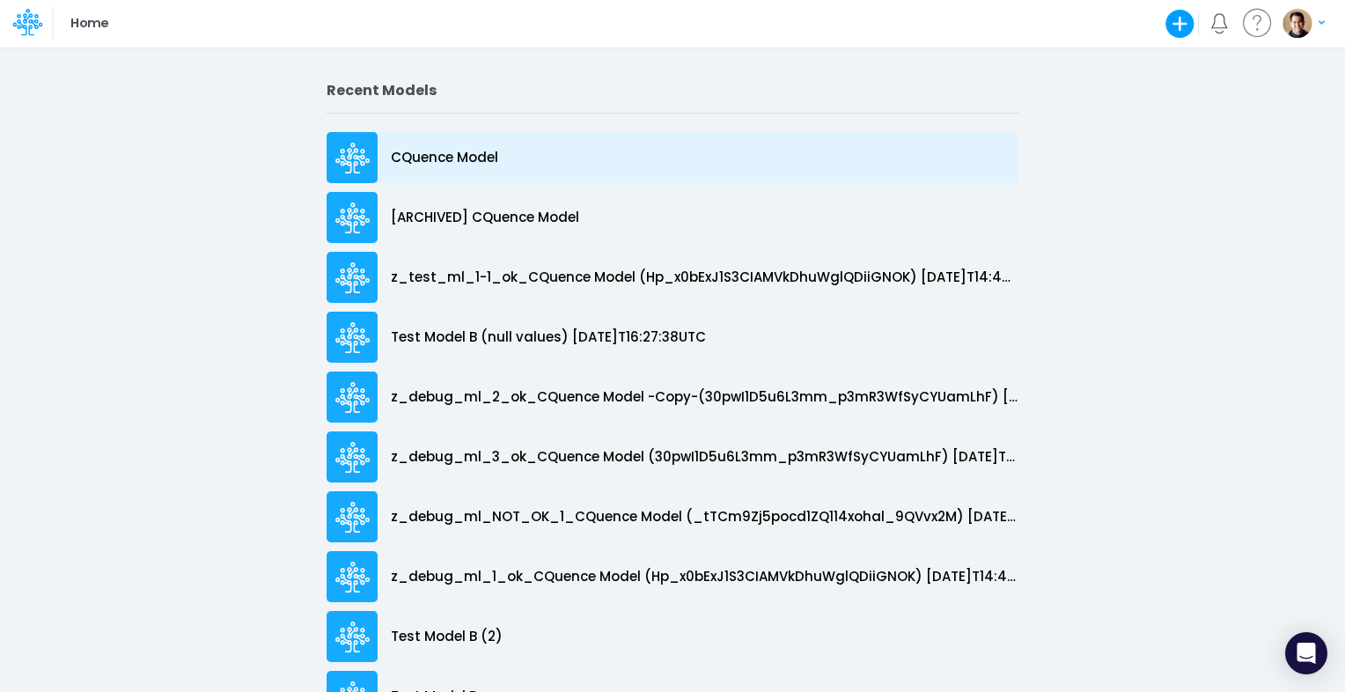
click at [461, 157] on p "CQuence Model" at bounding box center [444, 158] width 107 height 20
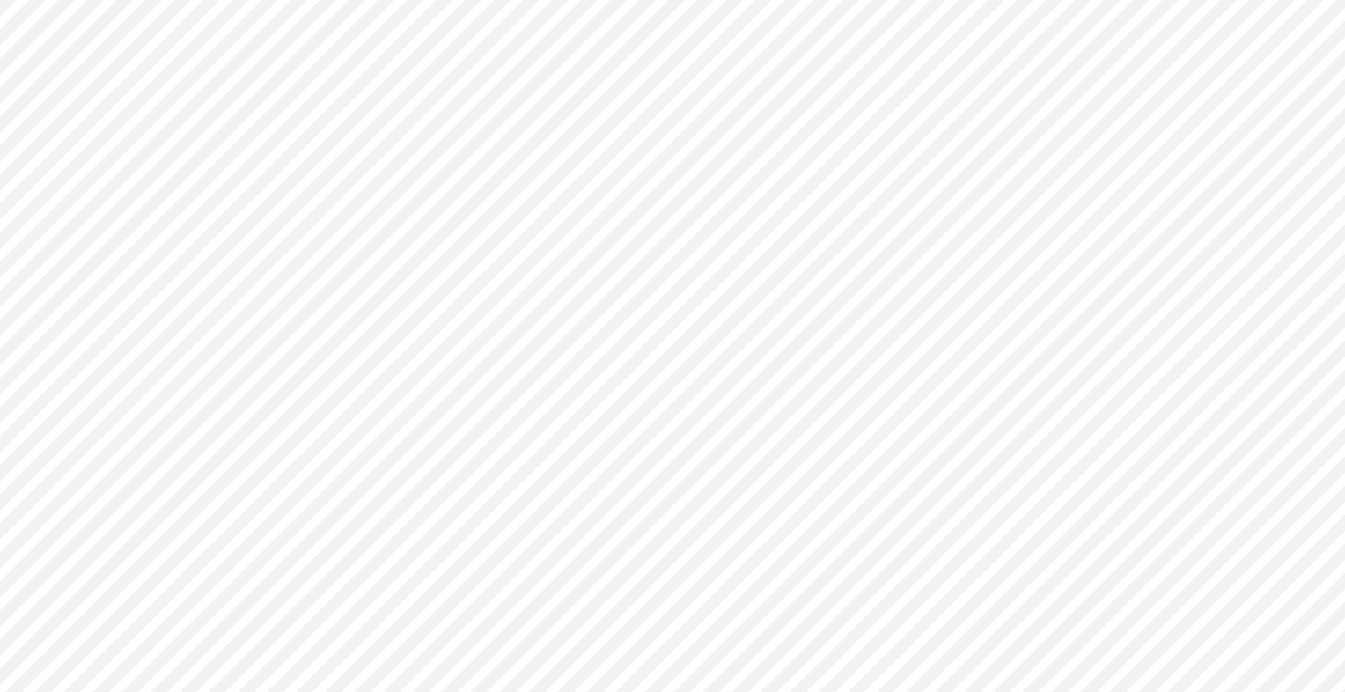
type input "Consolidated All by Month"
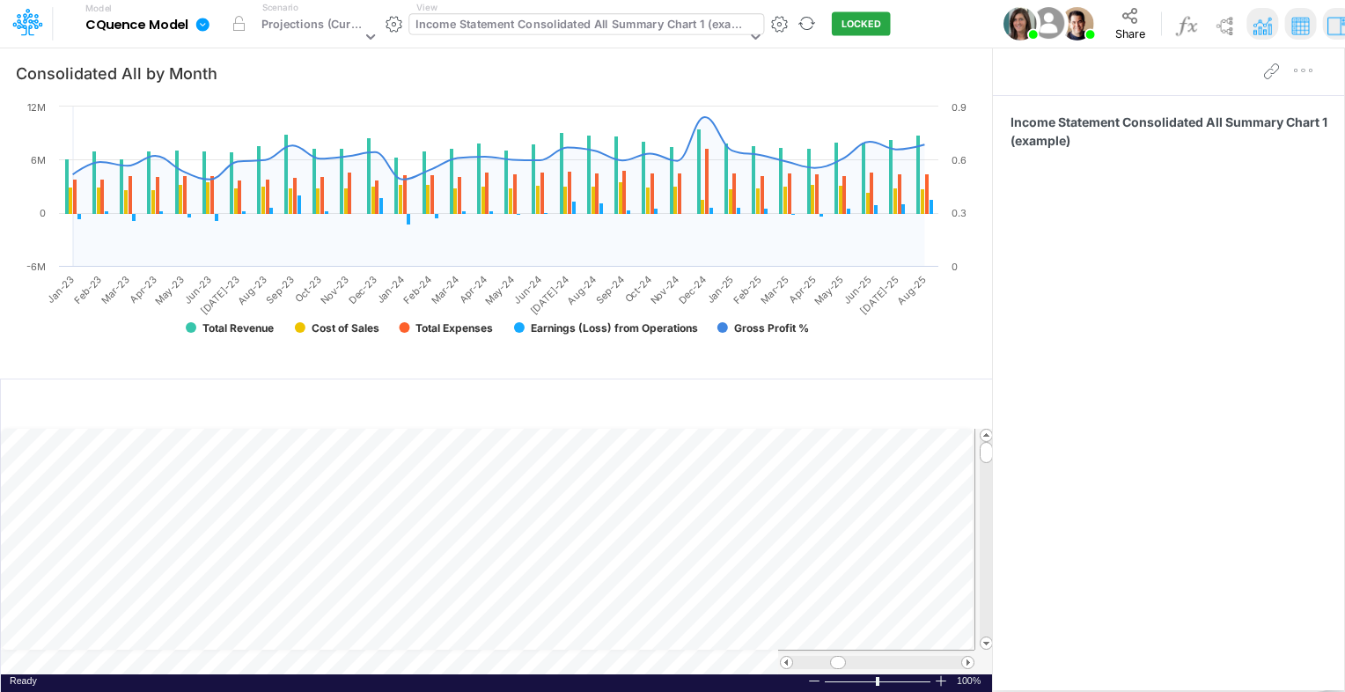
click at [578, 18] on div "Income Statement Consolidated All Summary Chart 1 (example)" at bounding box center [581, 26] width 330 height 20
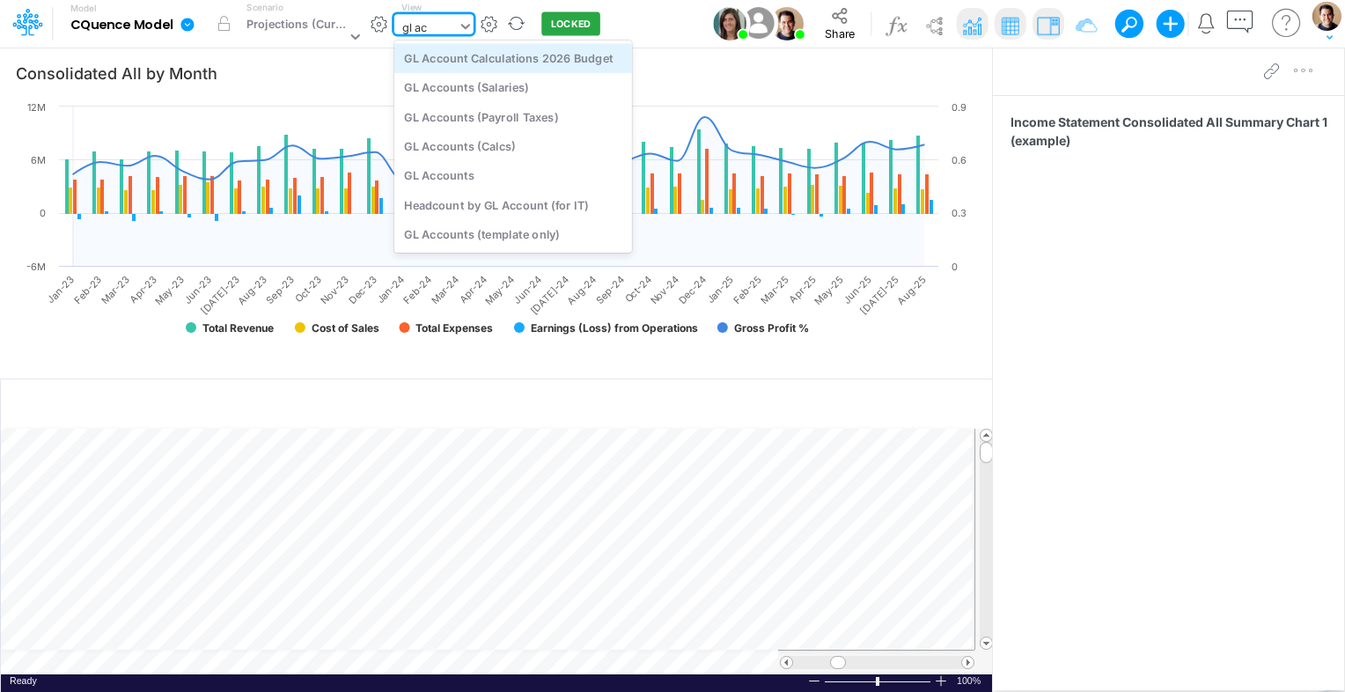
type input "gl acc"
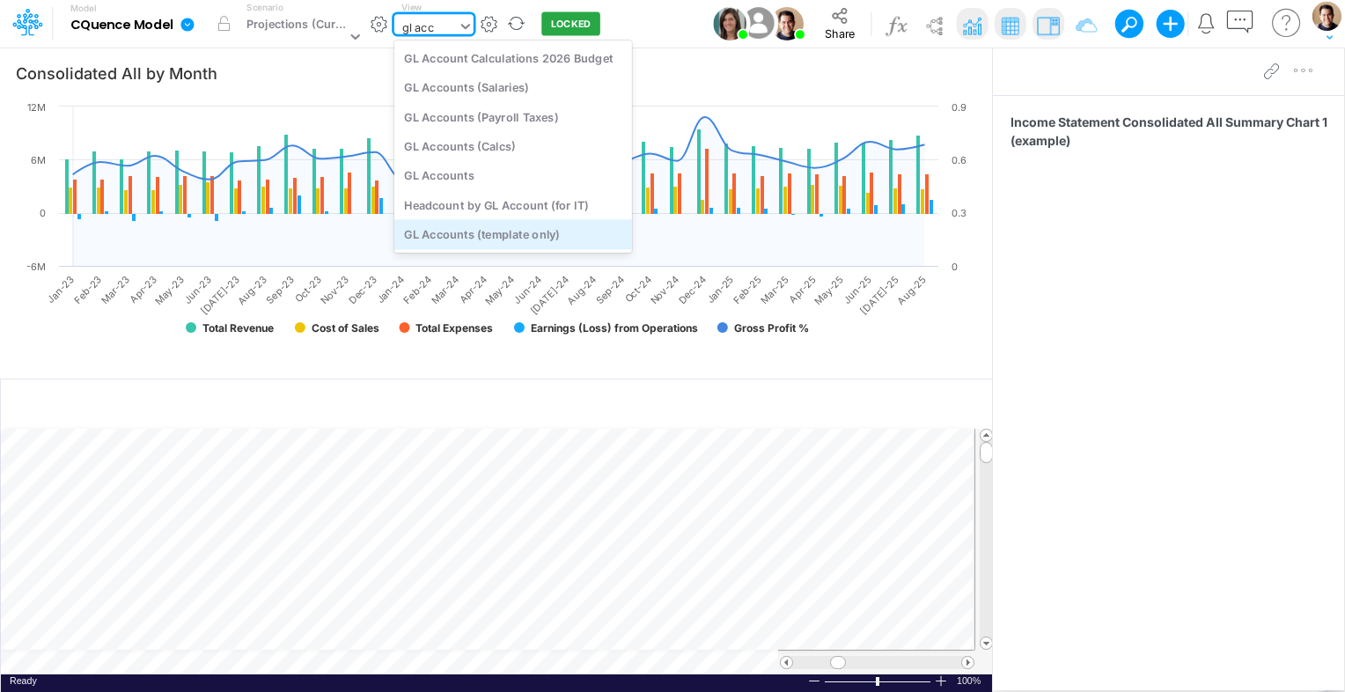
click at [516, 231] on div "GL Accounts (template only)" at bounding box center [513, 234] width 238 height 29
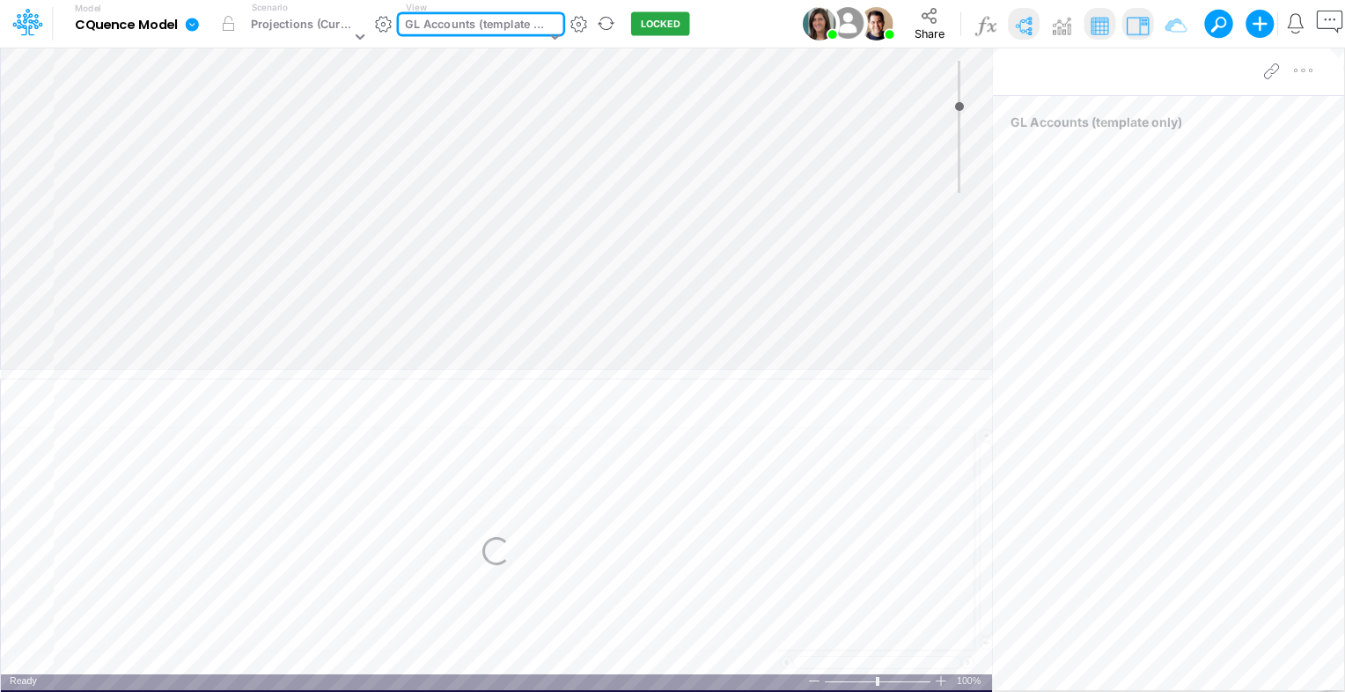
type input "0"
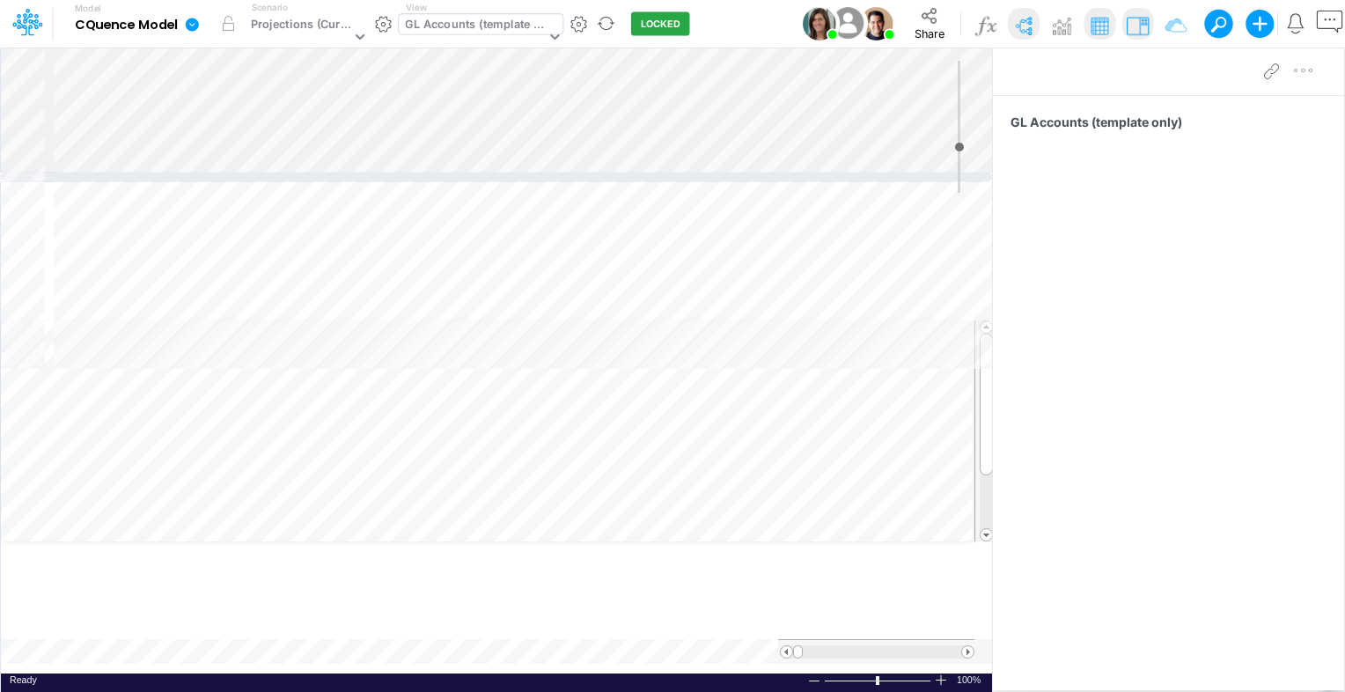
drag, startPoint x: 708, startPoint y: 372, endPoint x: 731, endPoint y: 174, distance: 198.6
click at [731, 174] on div at bounding box center [496, 177] width 992 height 9
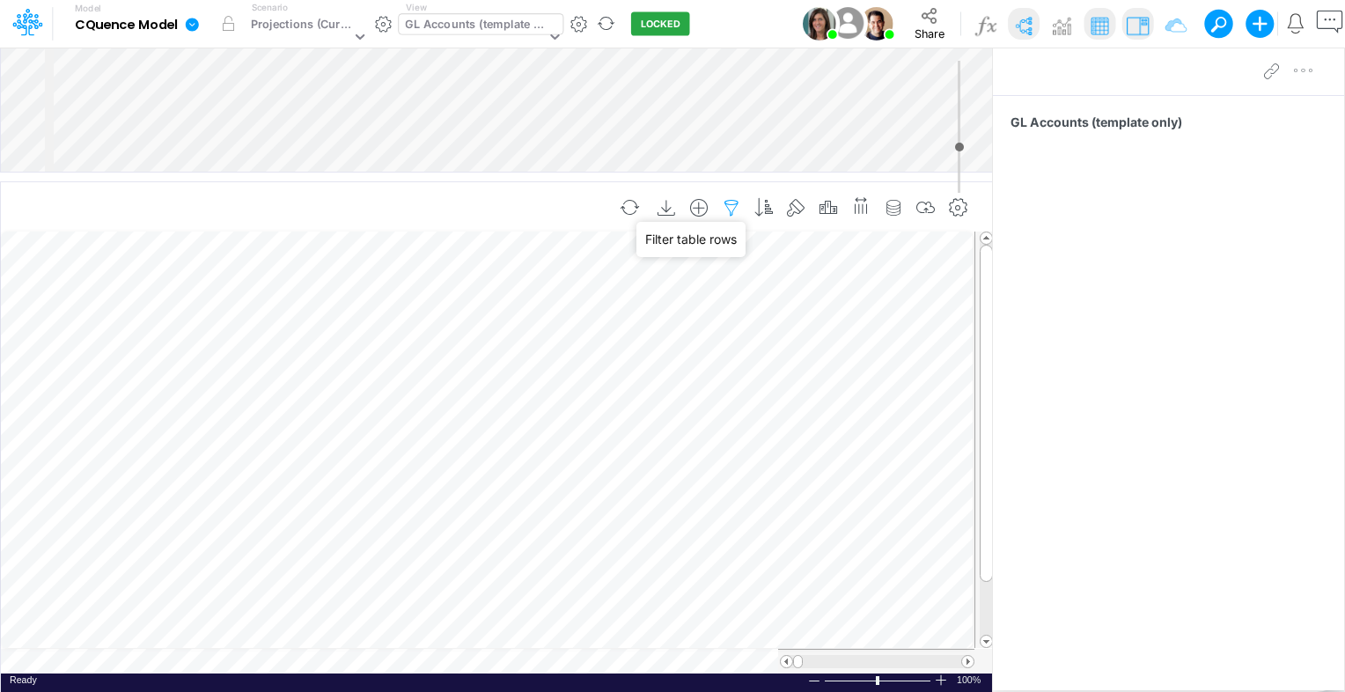
click at [736, 207] on icon "button" at bounding box center [732, 208] width 26 height 18
select select "tableSearchOR"
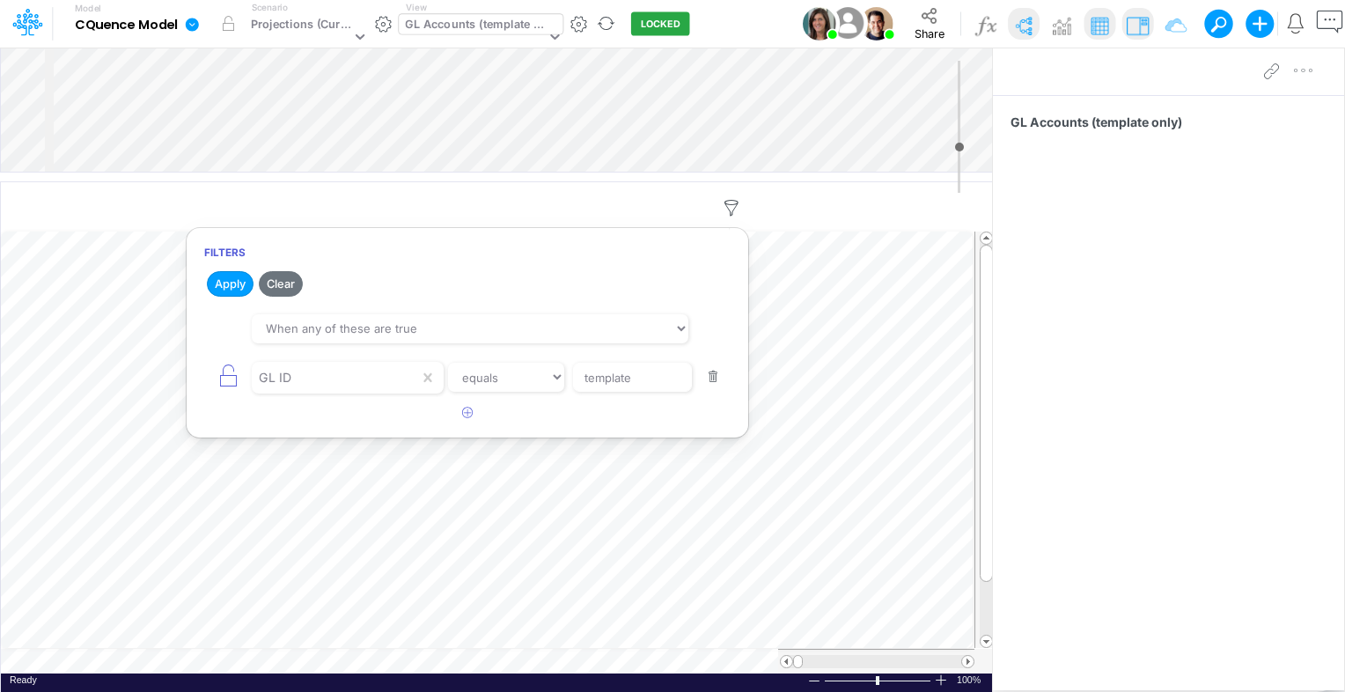
click at [715, 374] on button "button" at bounding box center [713, 377] width 34 height 24
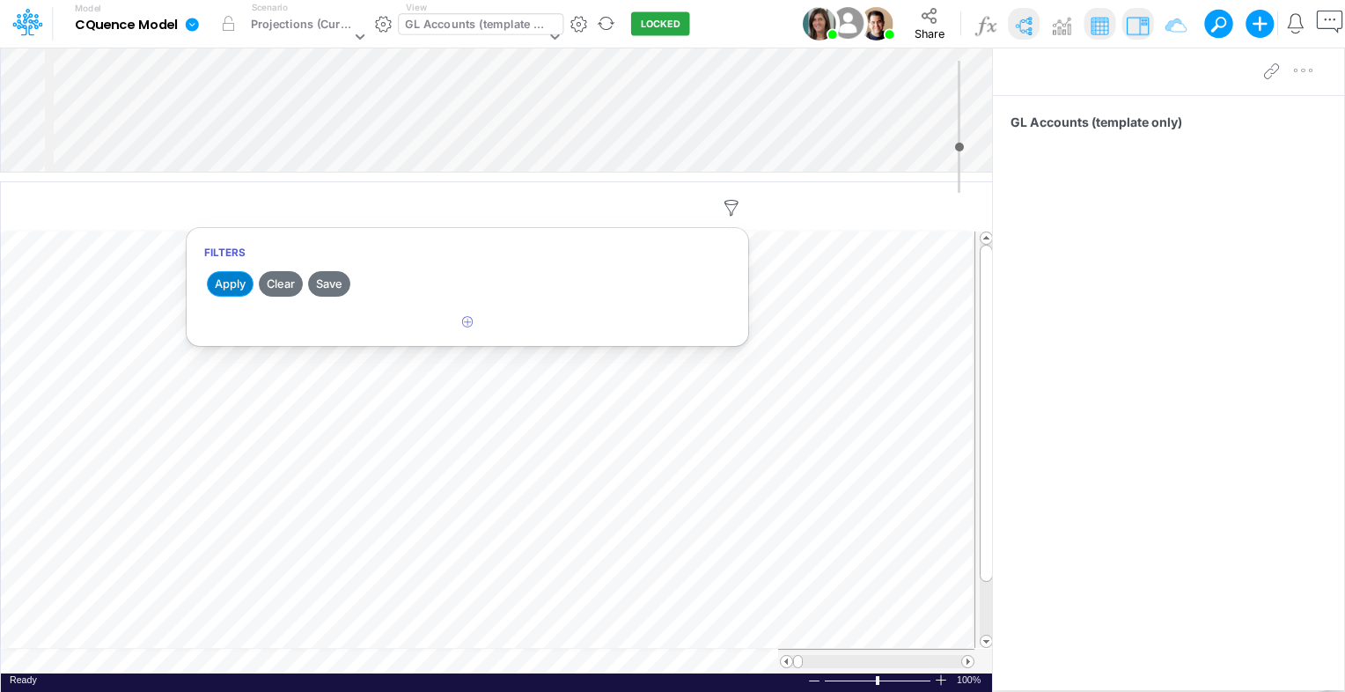
click at [222, 282] on button "Apply" at bounding box center [230, 284] width 47 height 26
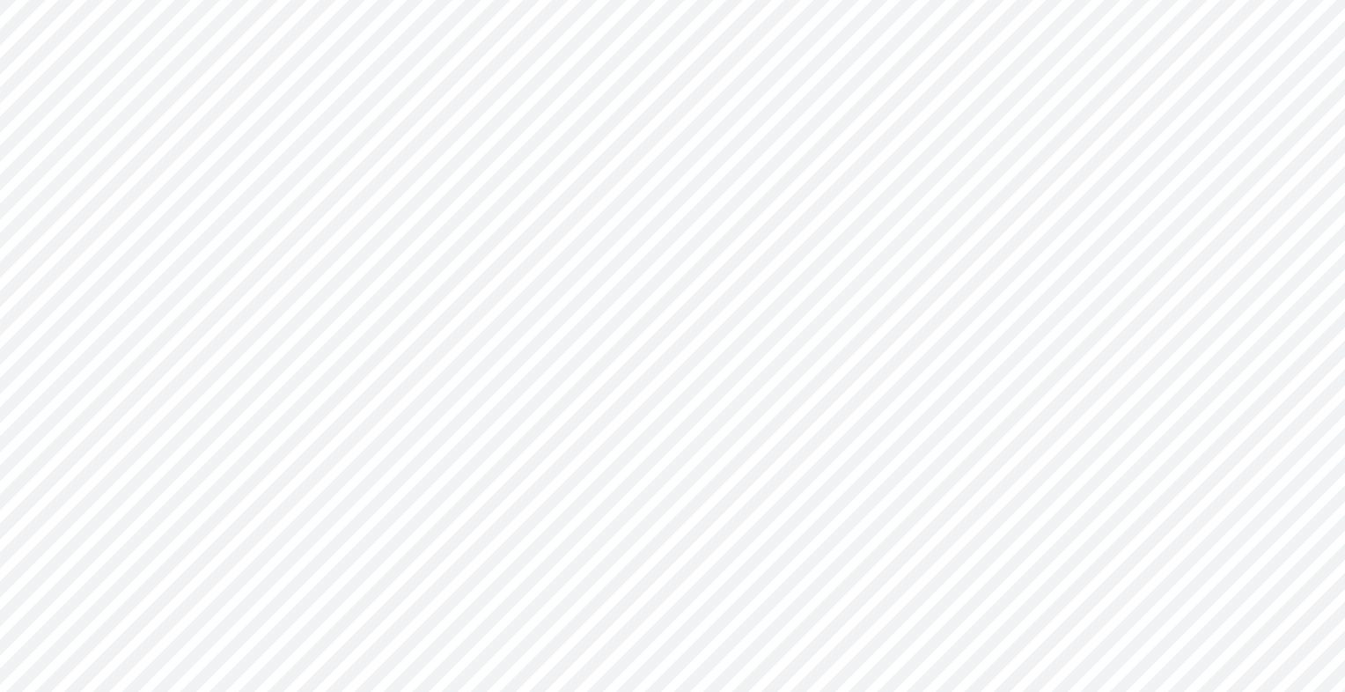
type input "0"
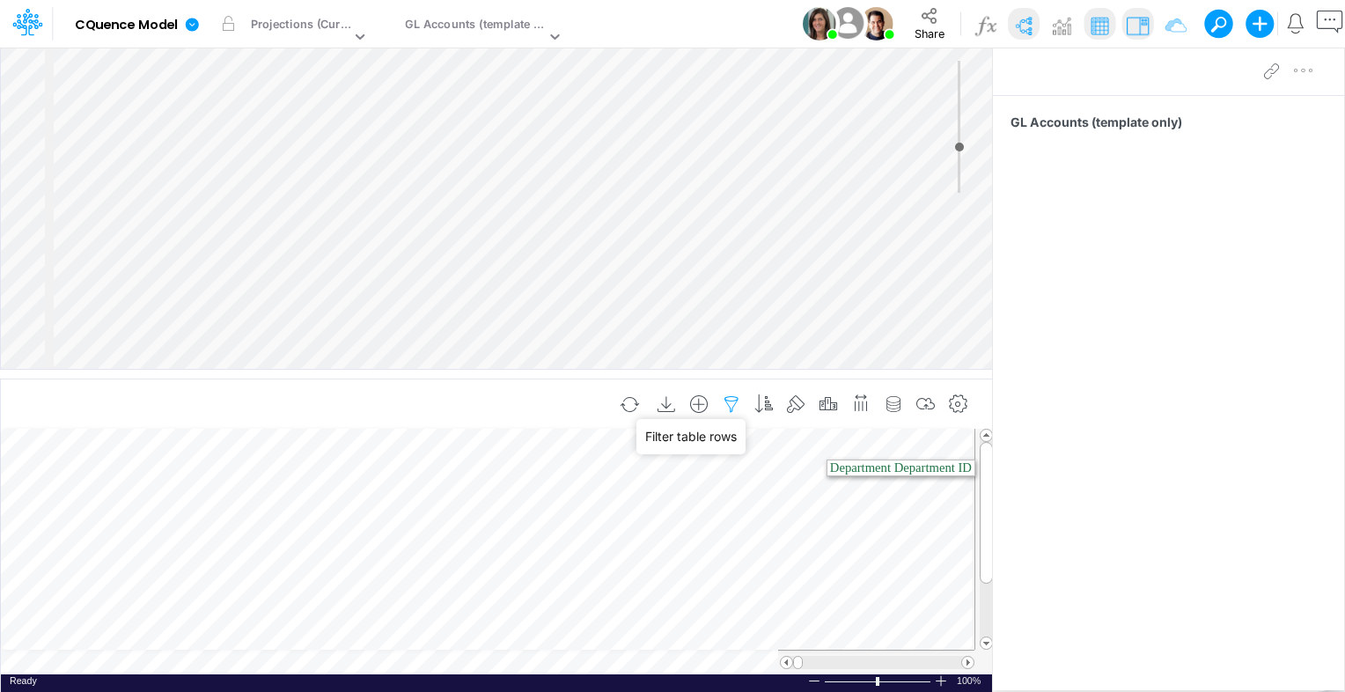
click at [733, 402] on icon "button" at bounding box center [732, 404] width 26 height 18
select select "tableSearchOR"
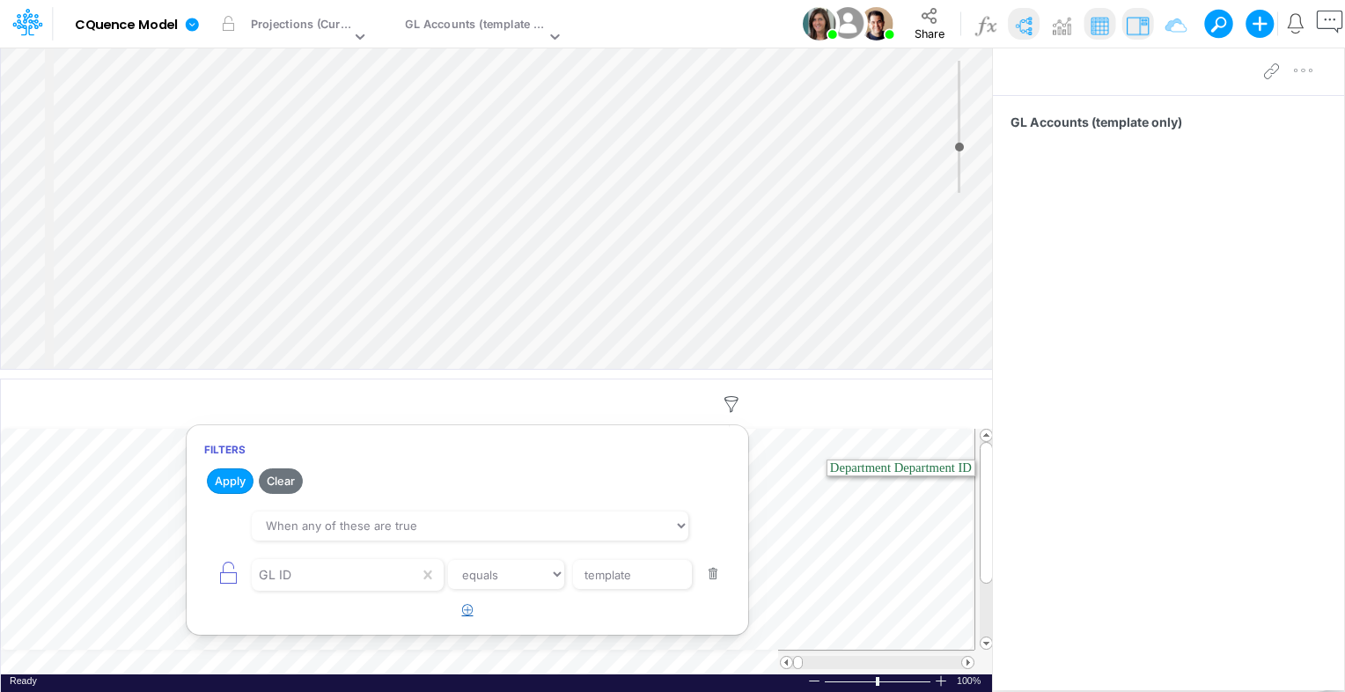
click at [475, 609] on button "button" at bounding box center [468, 610] width 34 height 29
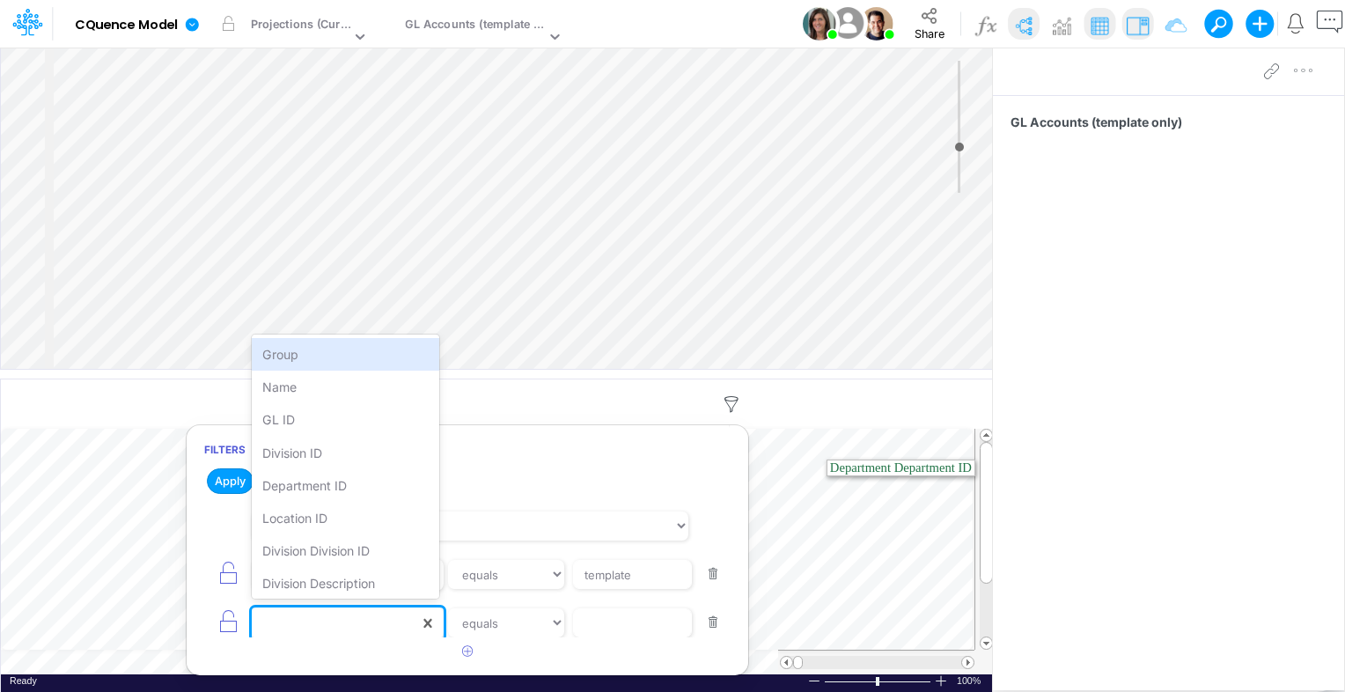
click at [363, 629] on div at bounding box center [335, 623] width 167 height 30
type input "acc"
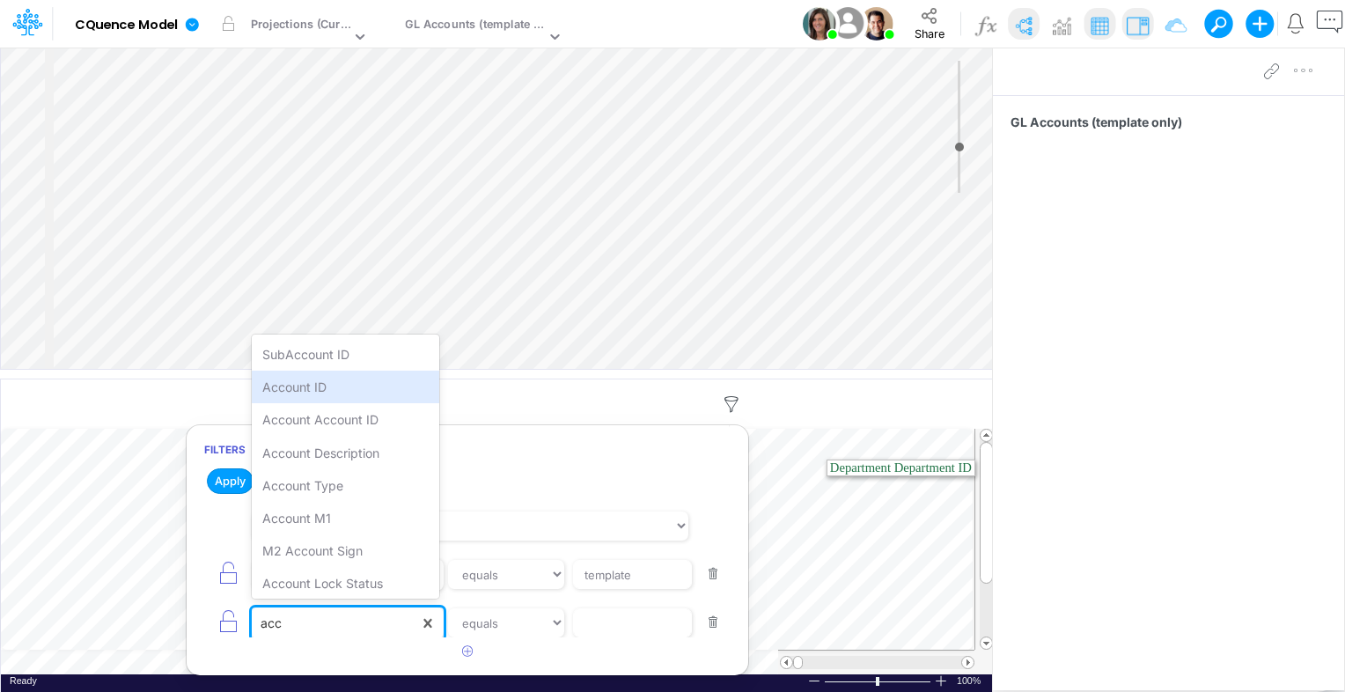
drag, startPoint x: 359, startPoint y: 398, endPoint x: 371, endPoint y: 429, distance: 32.9
click at [359, 398] on div "Account ID" at bounding box center [346, 387] width 188 height 33
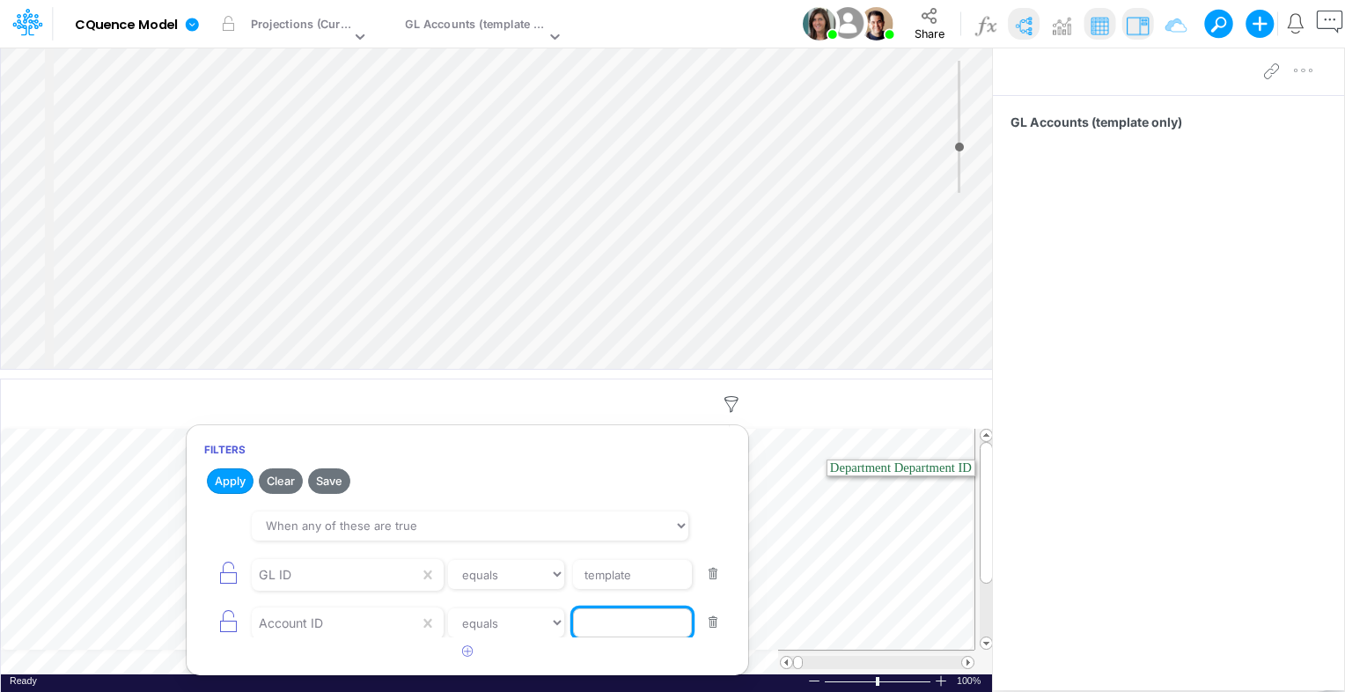
click at [620, 619] on input "text" at bounding box center [632, 623] width 119 height 30
type input "40000"
click at [211, 483] on button "Apply" at bounding box center [230, 481] width 47 height 26
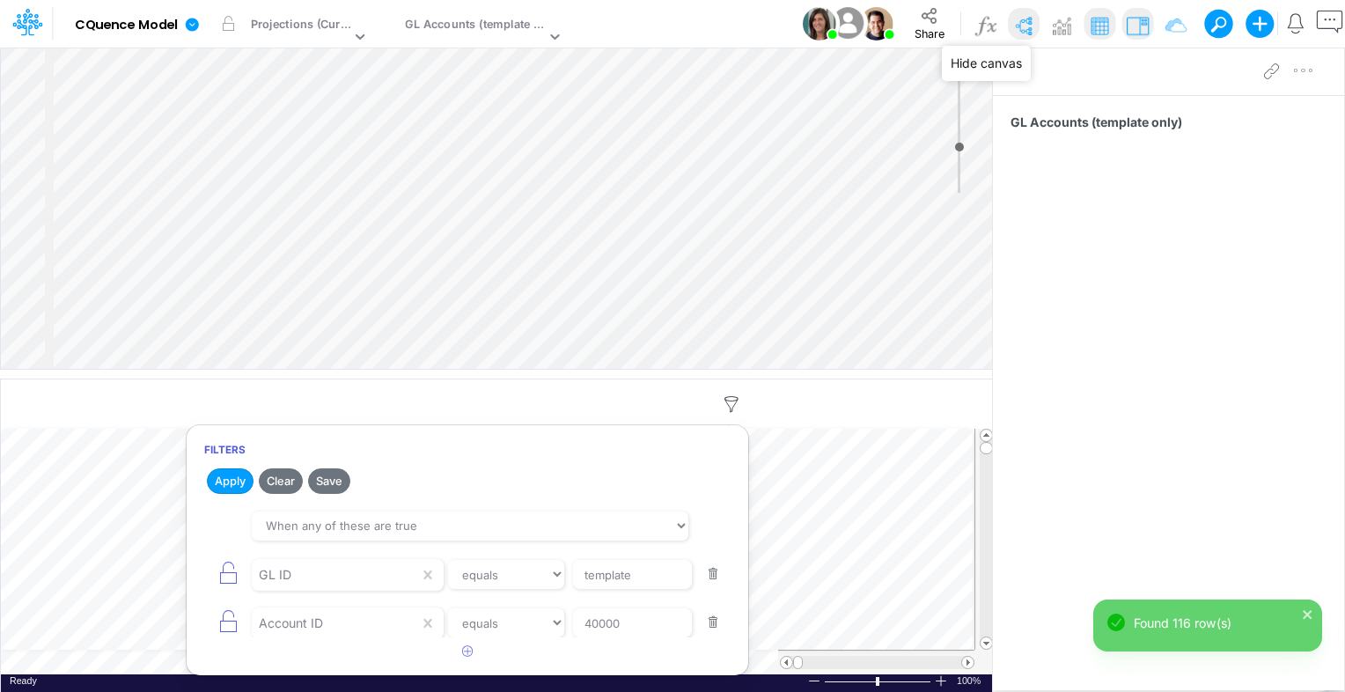
click at [1024, 28] on img at bounding box center [1024, 25] width 28 height 28
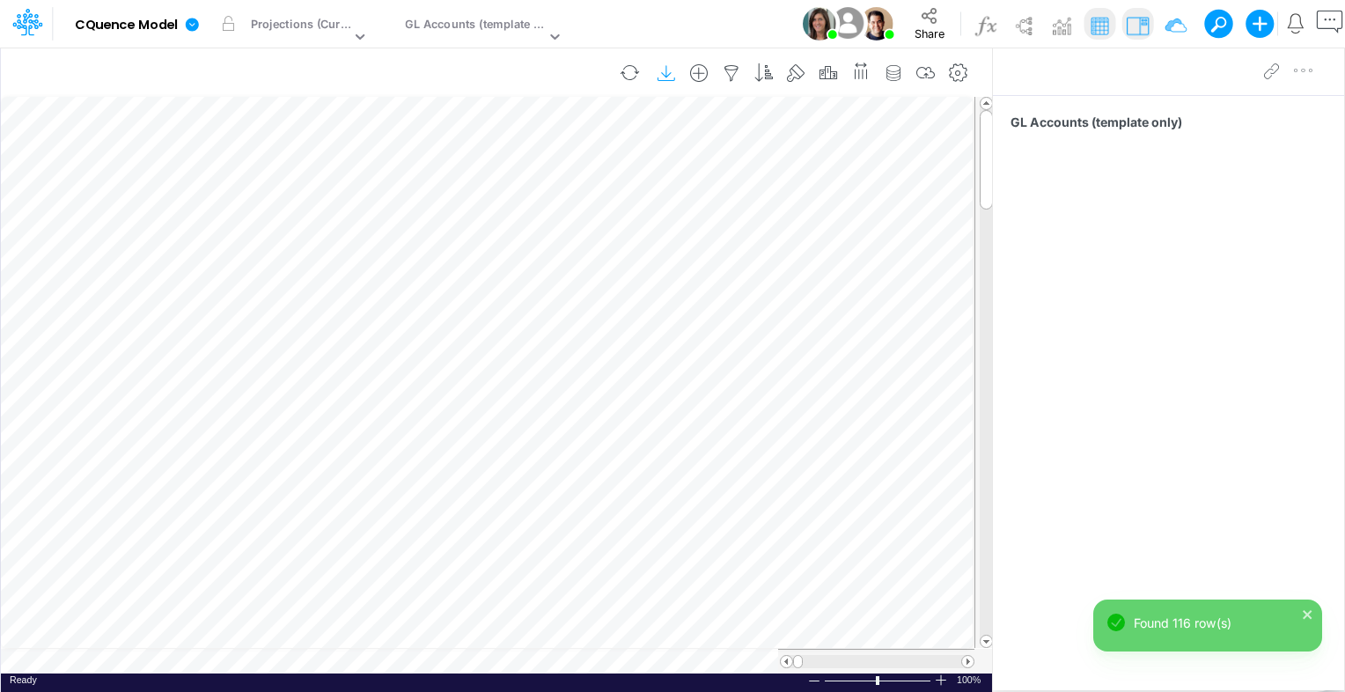
scroll to position [8, 2]
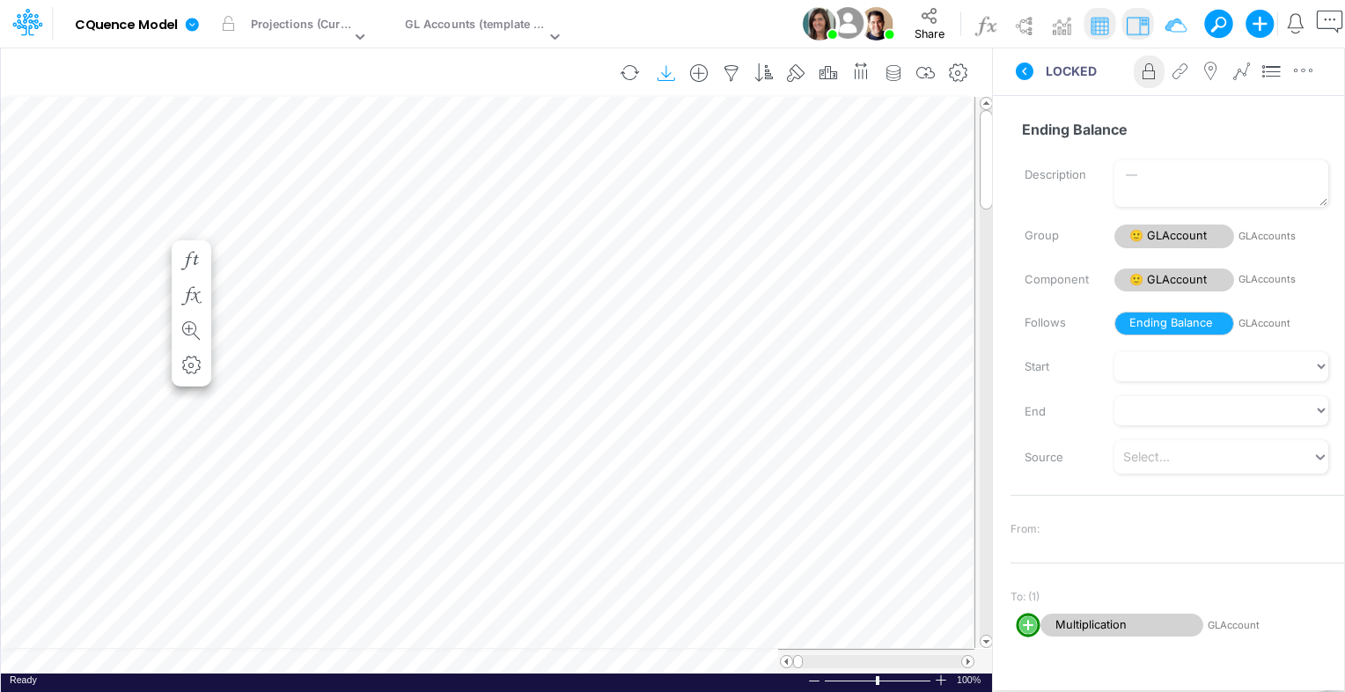
scroll to position [8, 2]
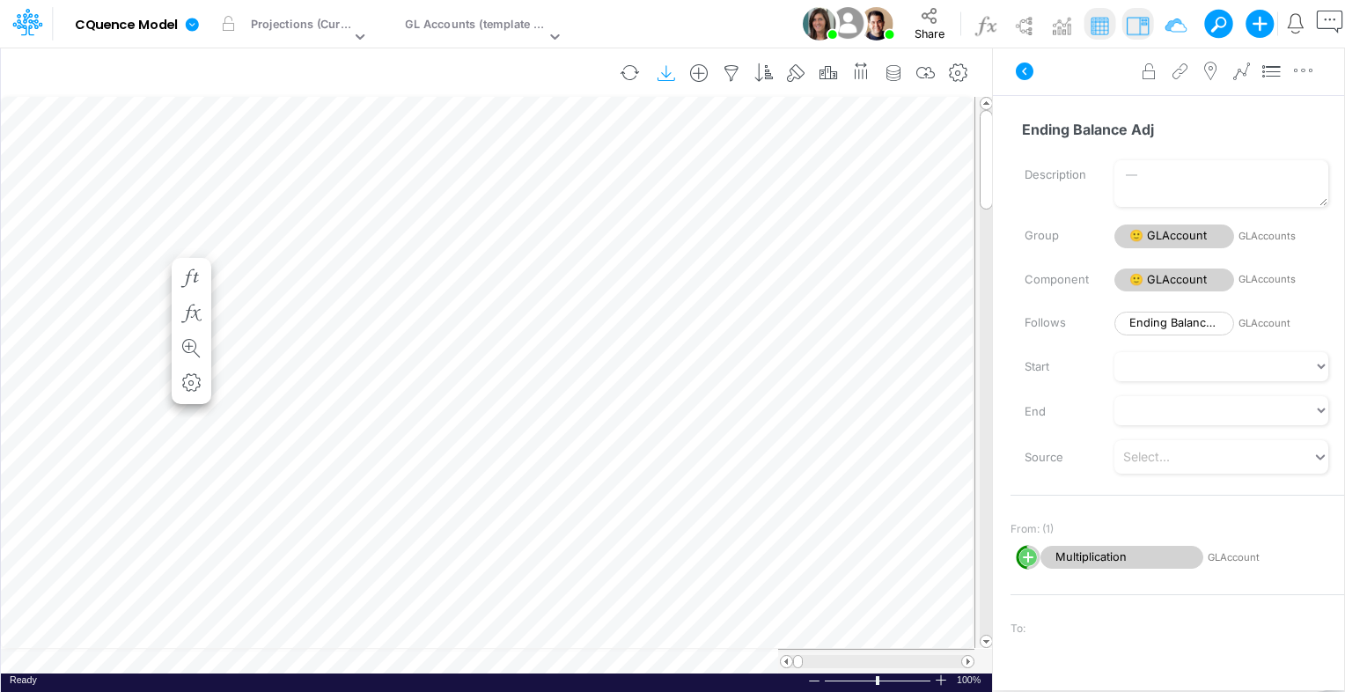
scroll to position [8, 2]
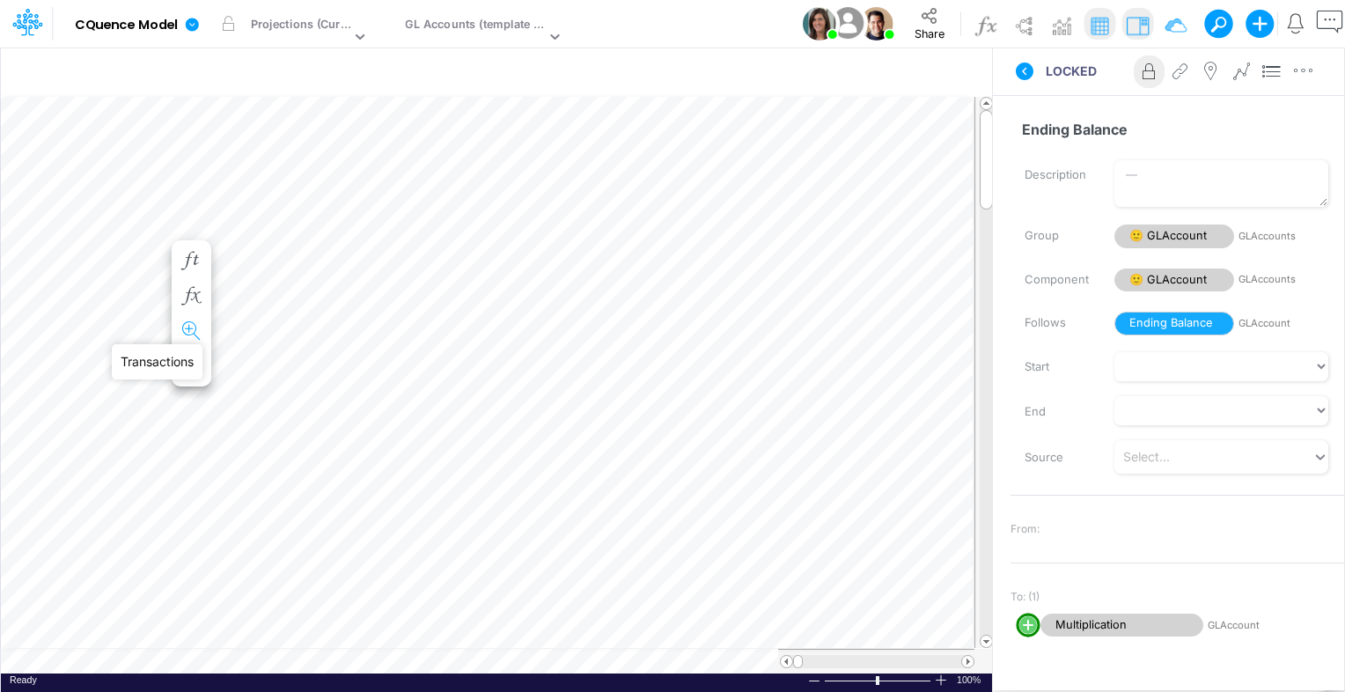
click at [194, 328] on icon "button" at bounding box center [191, 331] width 26 height 18
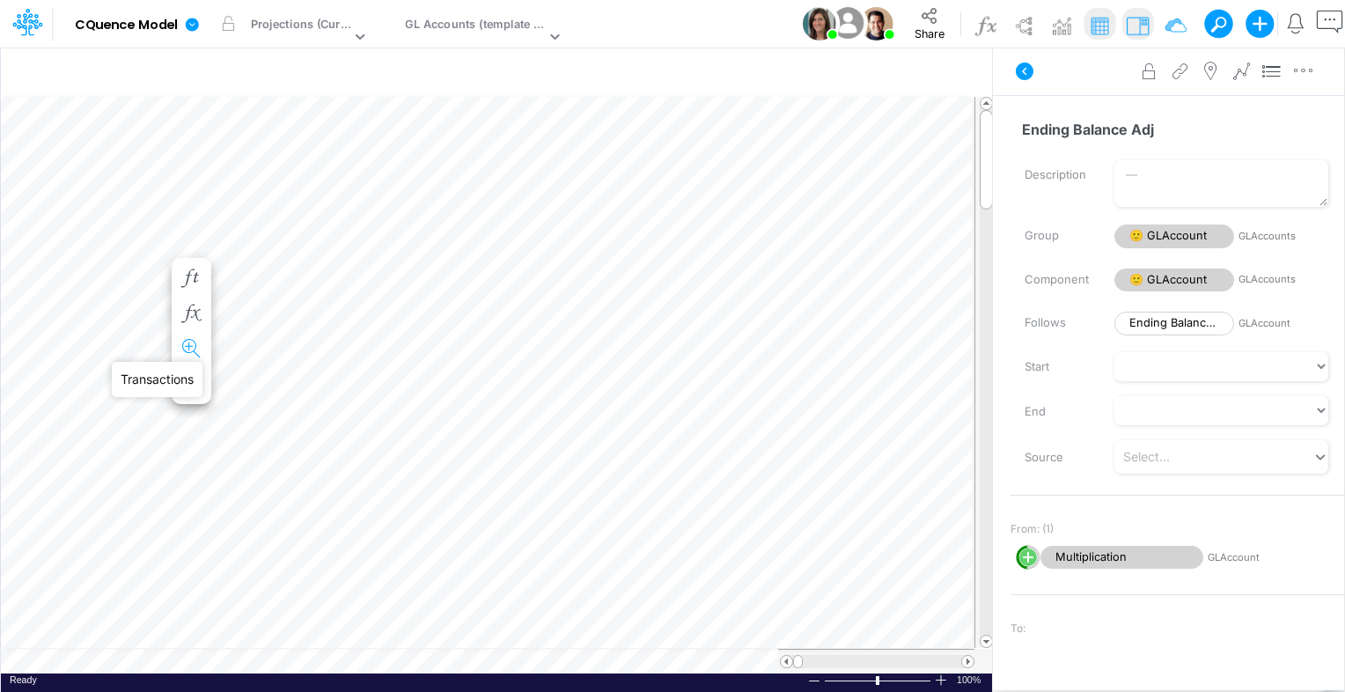
click at [191, 345] on icon "button" at bounding box center [191, 349] width 26 height 18
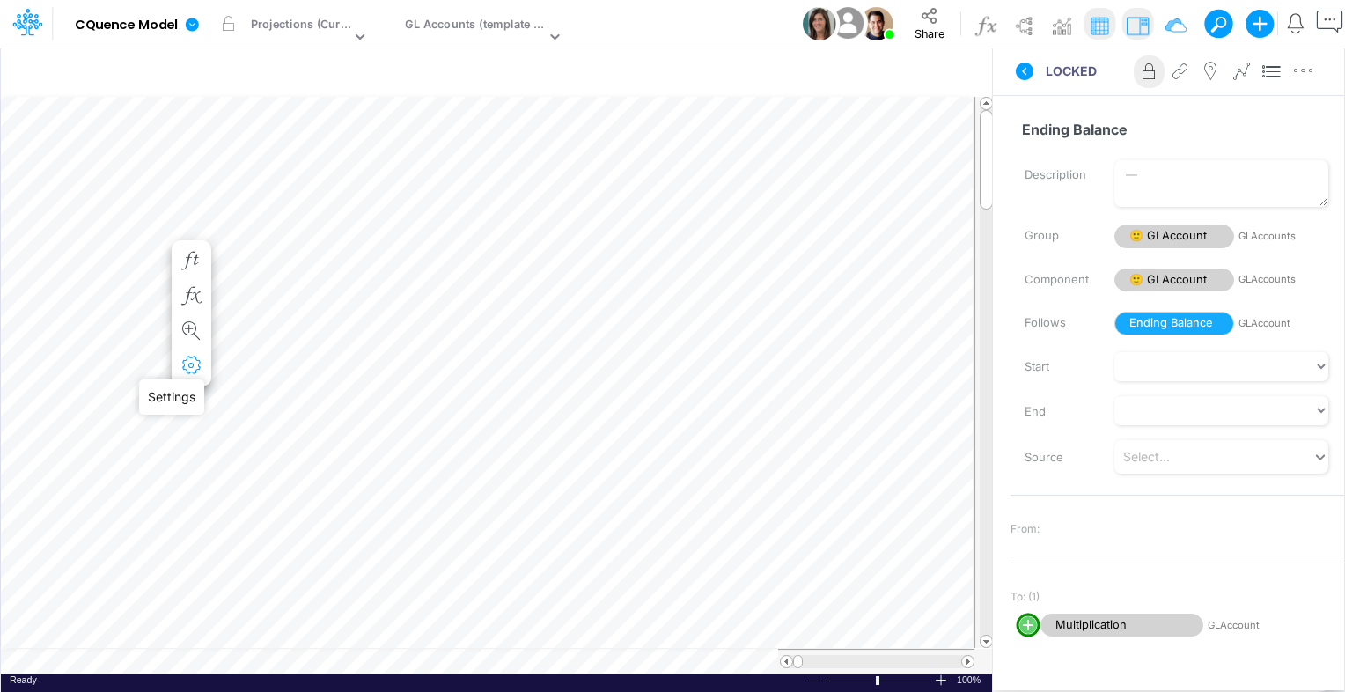
click at [183, 364] on icon "button" at bounding box center [191, 366] width 26 height 18
select select "field"
select select "Number"
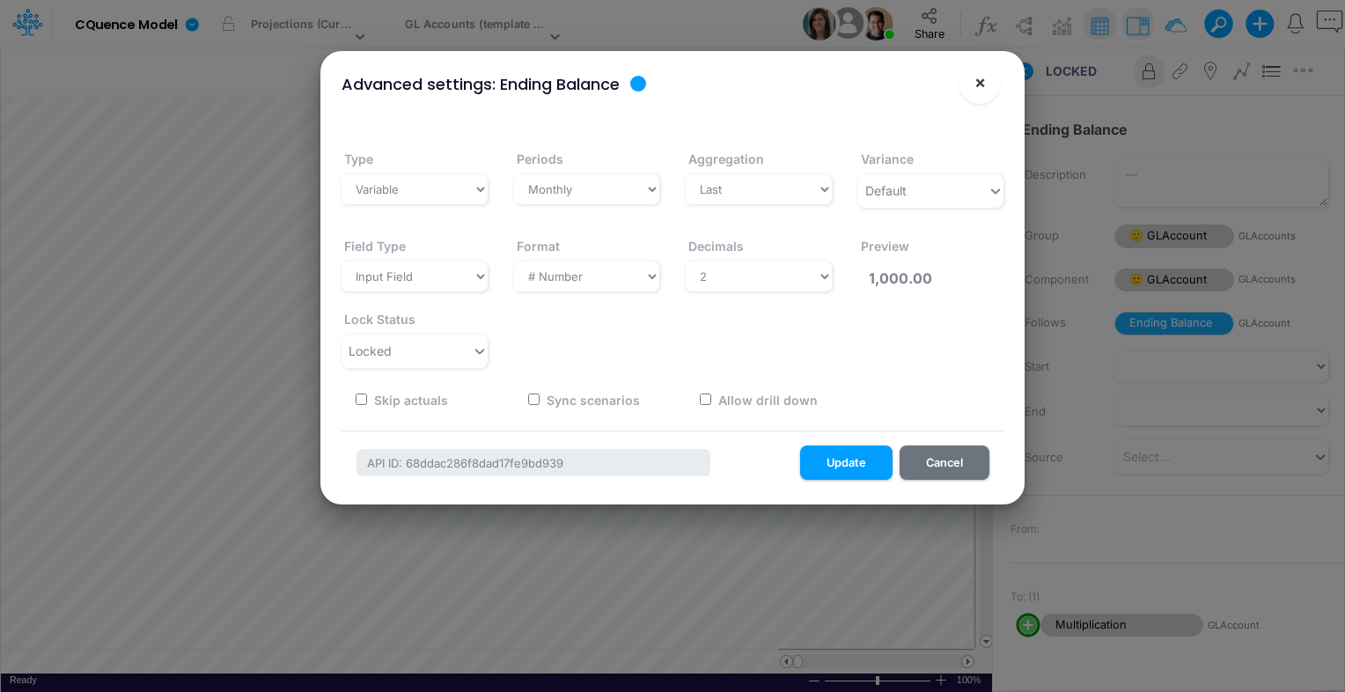
click at [977, 81] on span "×" at bounding box center [980, 81] width 11 height 21
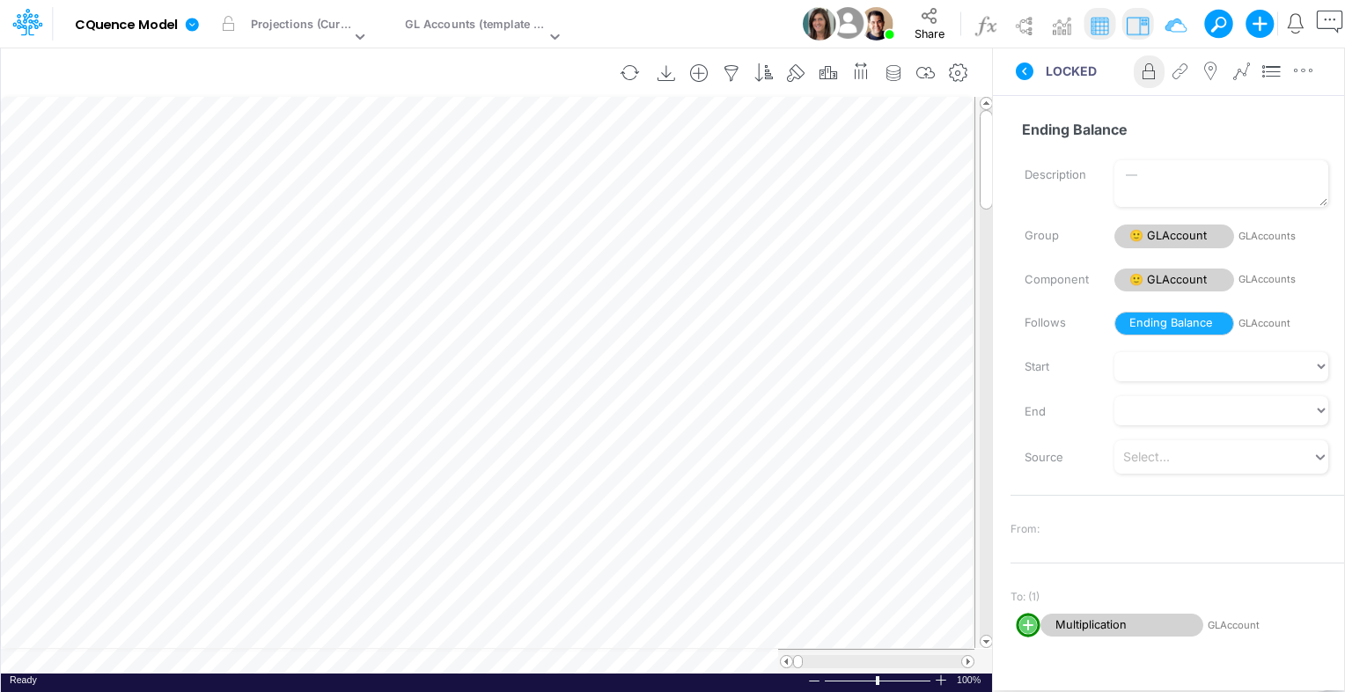
scroll to position [8, 2]
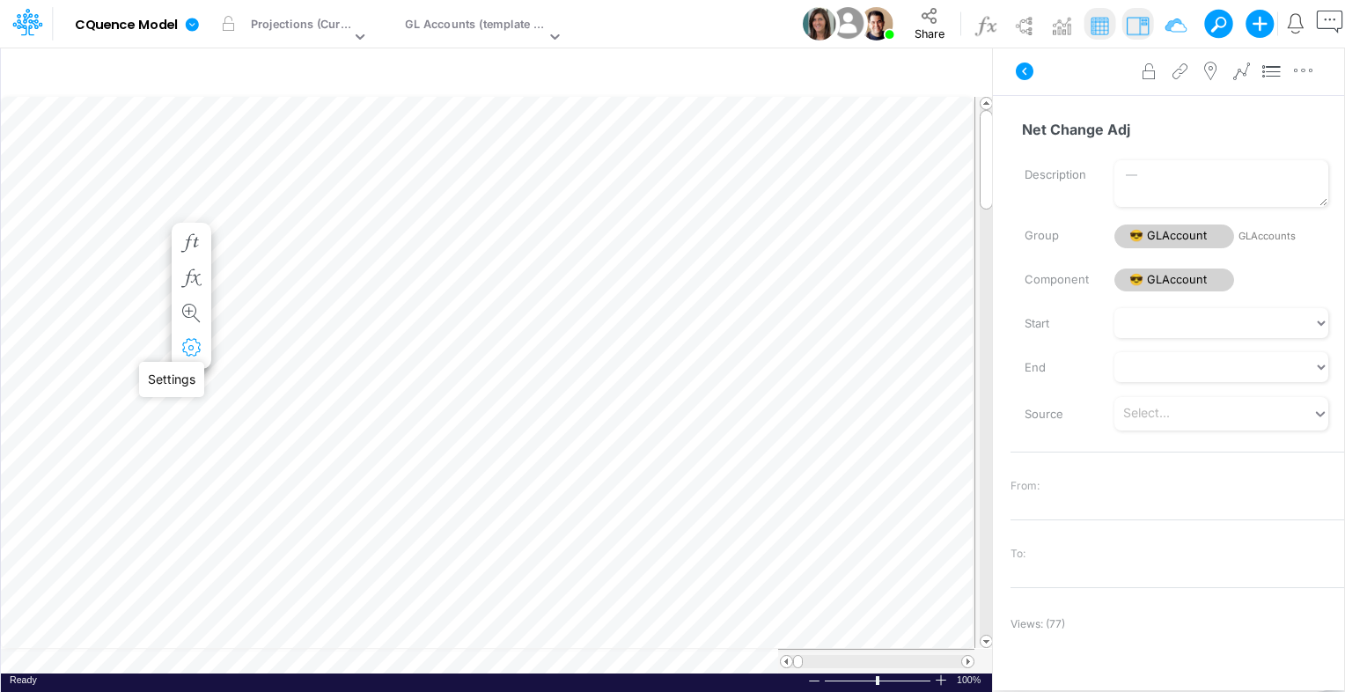
click at [196, 347] on icon "button" at bounding box center [191, 348] width 26 height 18
select select "sum"
select select "field"
select select "Number"
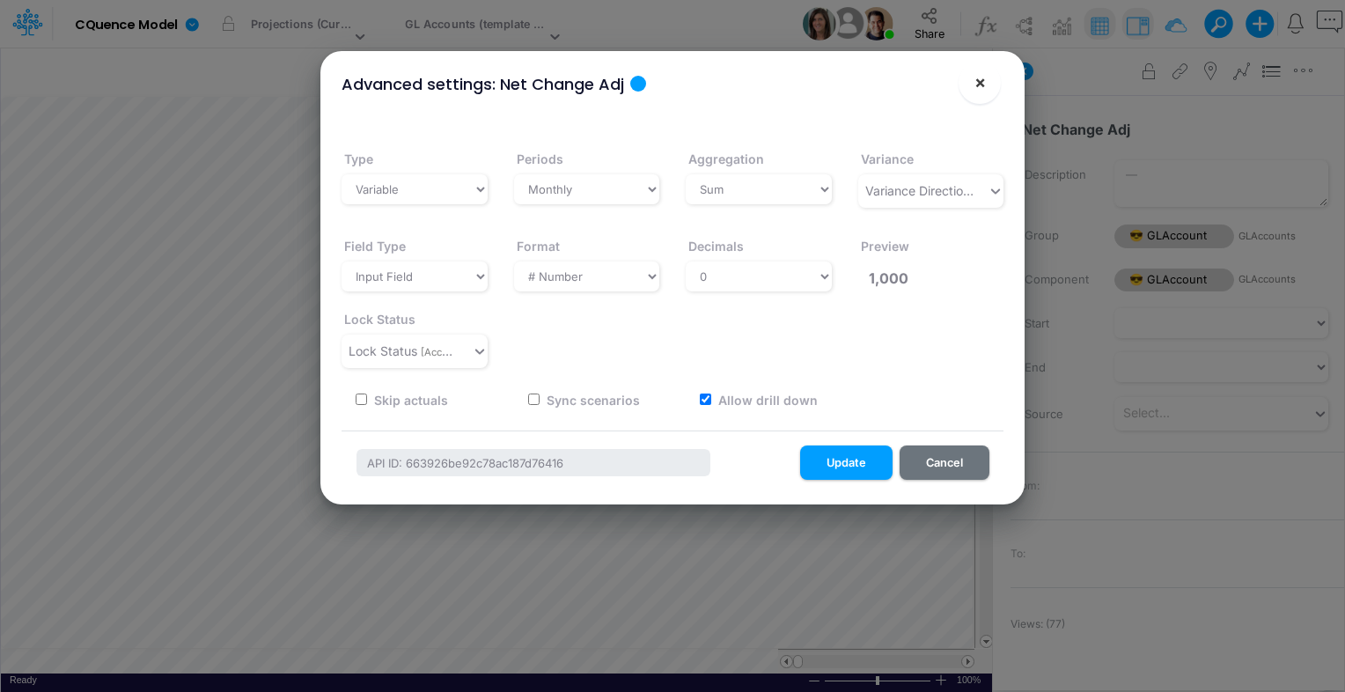
click at [984, 85] on span "×" at bounding box center [980, 81] width 11 height 21
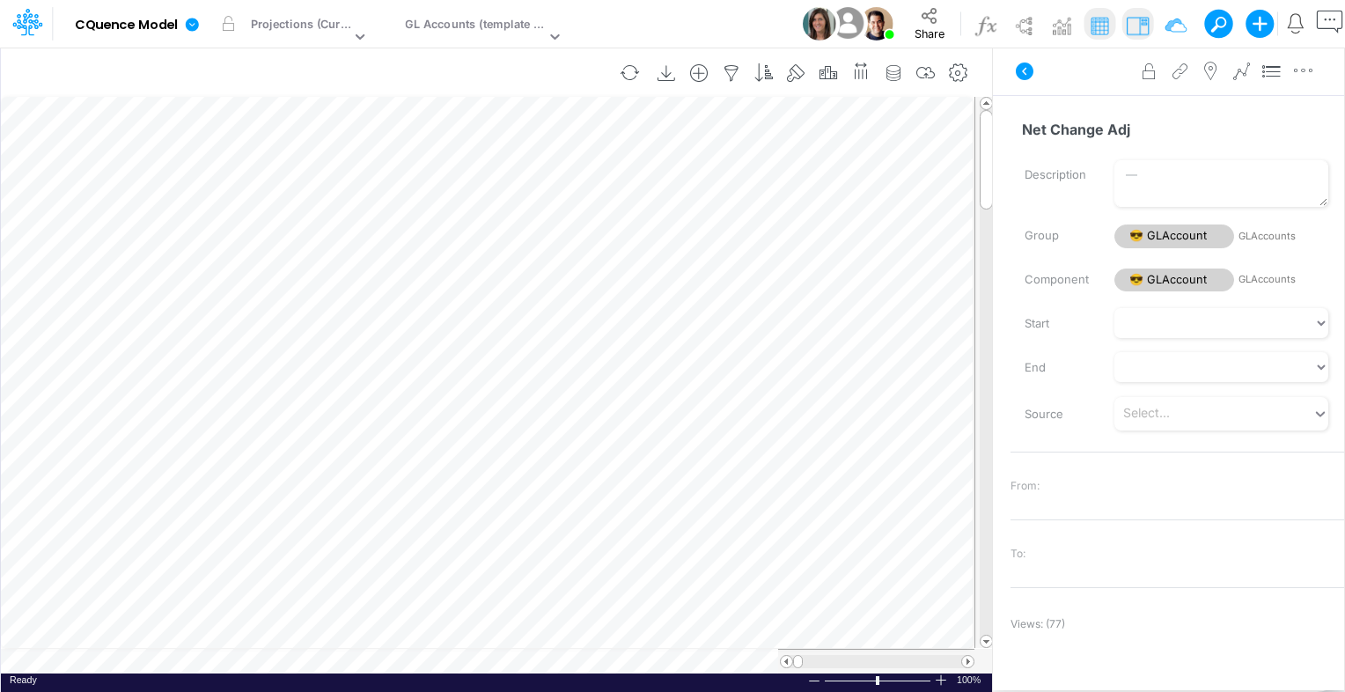
scroll to position [8, 2]
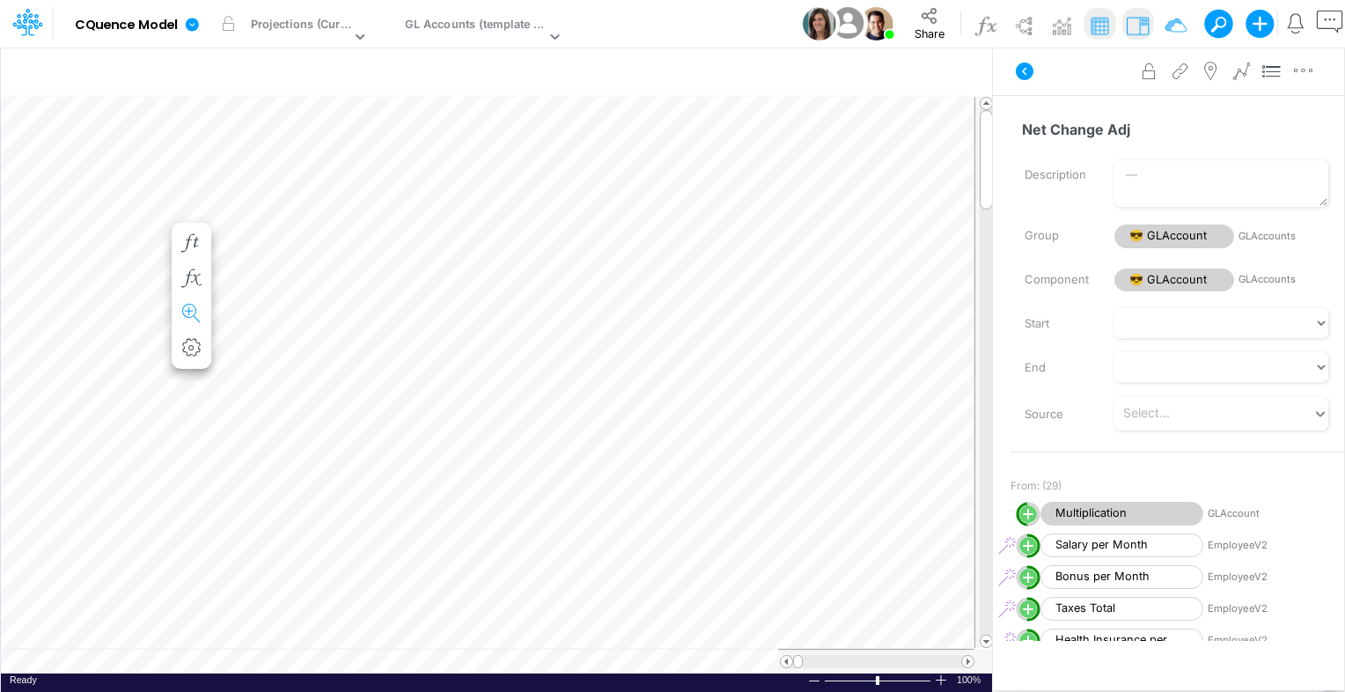
click at [197, 312] on icon "button" at bounding box center [191, 314] width 26 height 18
click at [195, 311] on icon "button" at bounding box center [191, 314] width 26 height 18
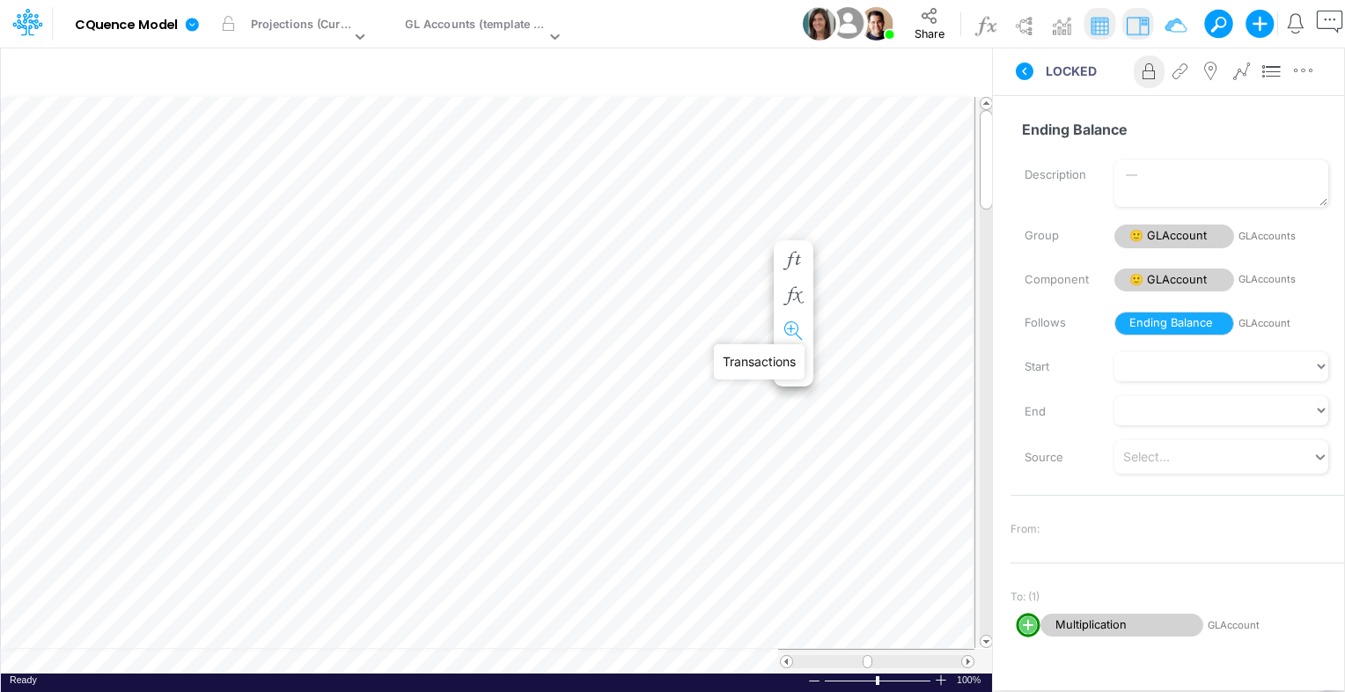
click at [792, 327] on icon "button" at bounding box center [793, 331] width 26 height 18
